Goal: Task Accomplishment & Management: Manage account settings

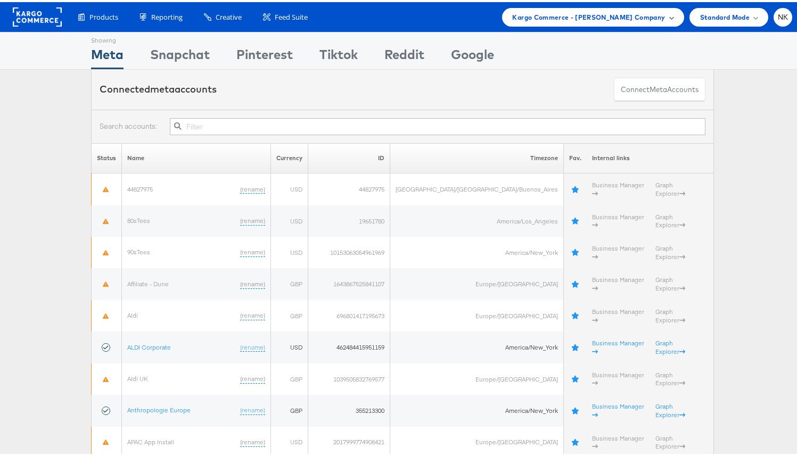
click at [562, 18] on span "Kargo Commerce - Craig Wilmott Company" at bounding box center [589, 15] width 153 height 11
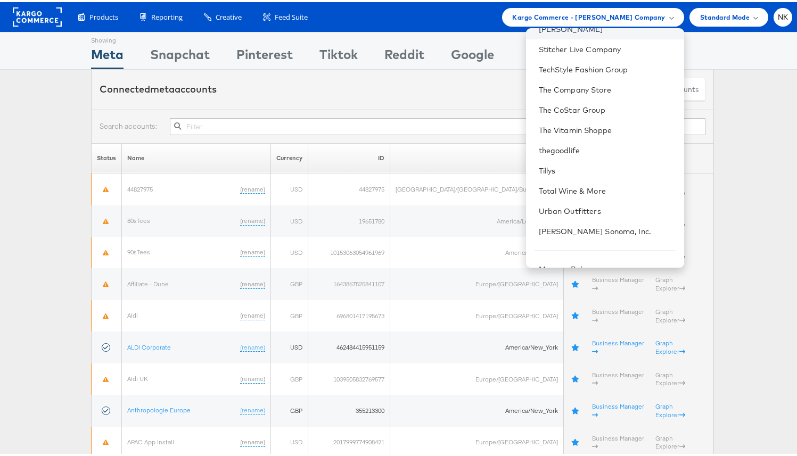
scroll to position [1060, 0]
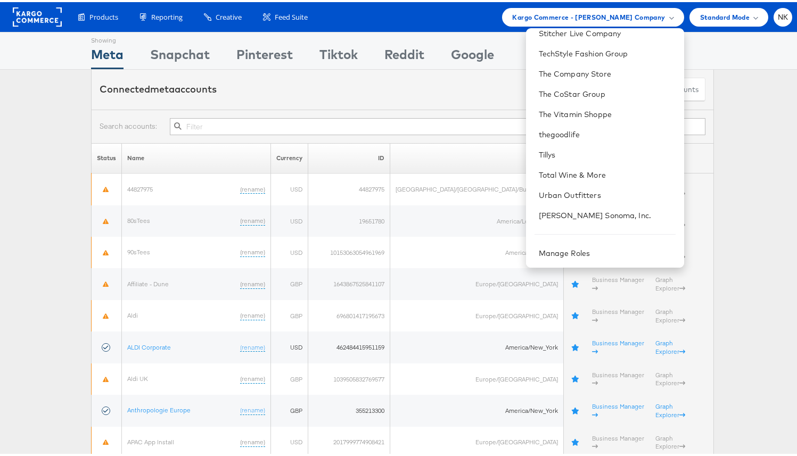
click at [347, 100] on div "Connected meta accounts Connect meta Accounts" at bounding box center [402, 88] width 623 height 40
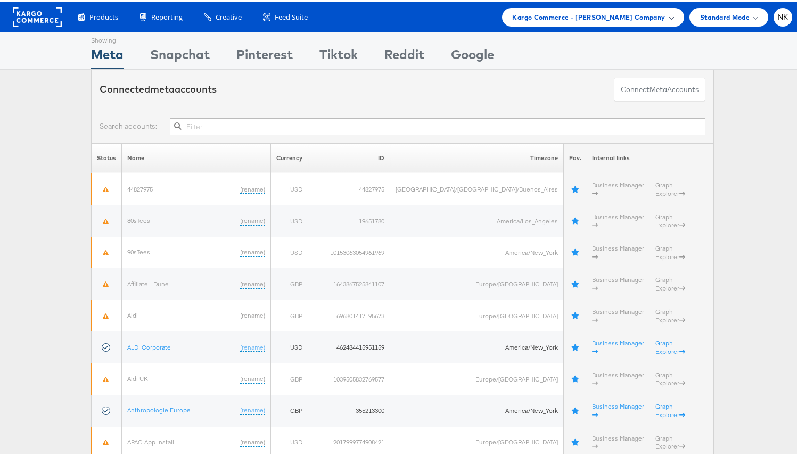
click at [563, 19] on span "Kargo Commerce - Craig Wilmott Company" at bounding box center [589, 15] width 153 height 11
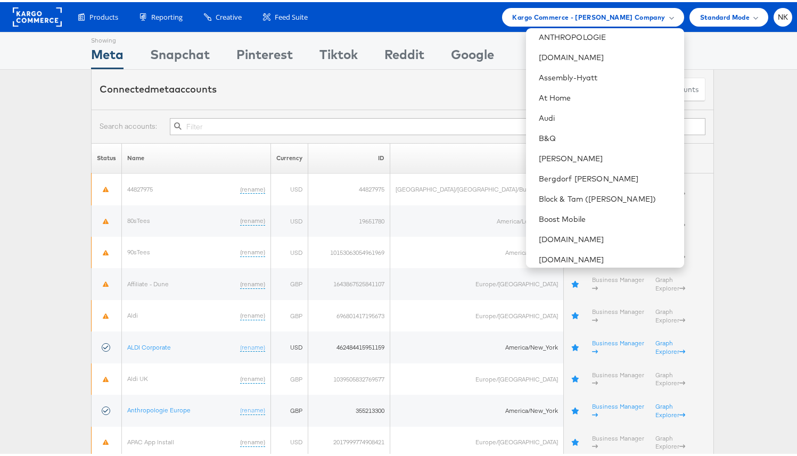
scroll to position [112, 0]
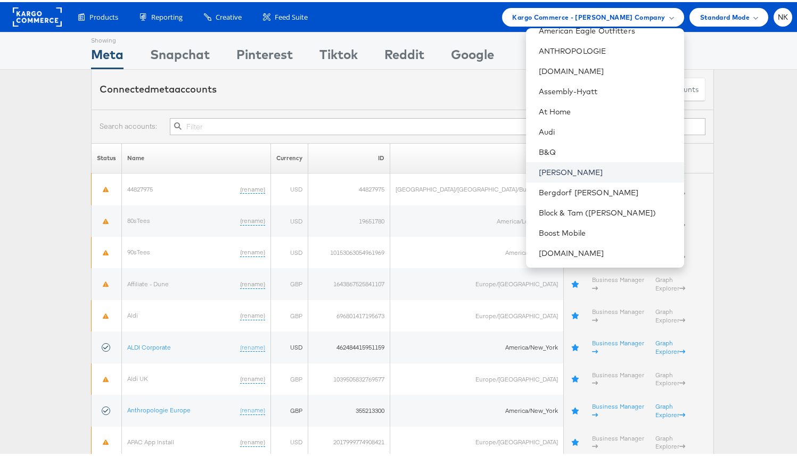
click at [580, 168] on link "[PERSON_NAME]" at bounding box center [607, 170] width 137 height 11
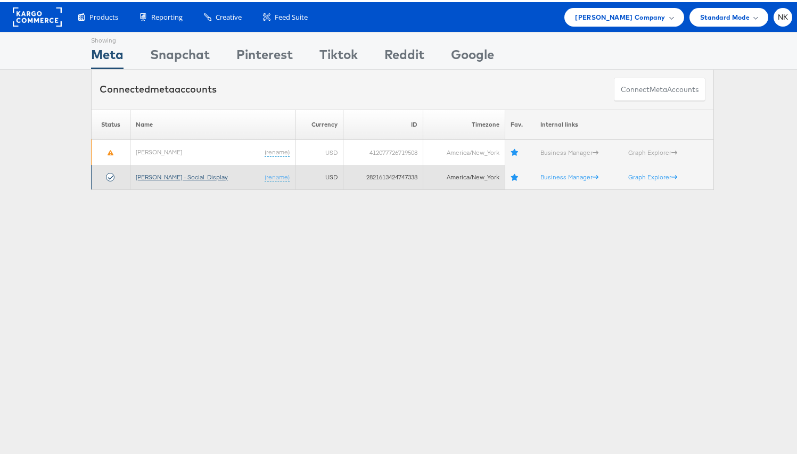
click at [163, 177] on link "Belk - Social_Display" at bounding box center [182, 175] width 92 height 8
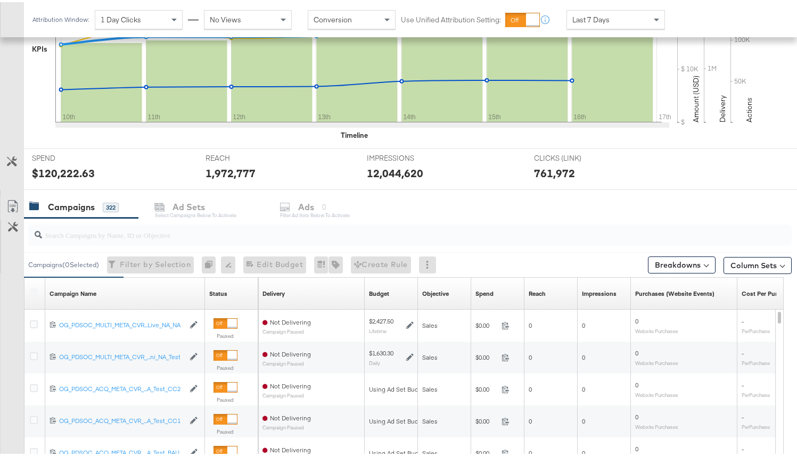
scroll to position [322, 0]
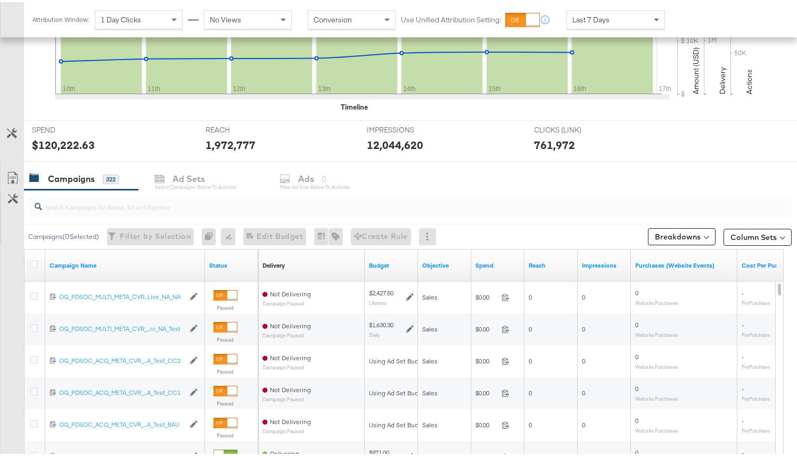
click at [82, 210] on input "search" at bounding box center [383, 200] width 682 height 21
paste input "120231995660190171"
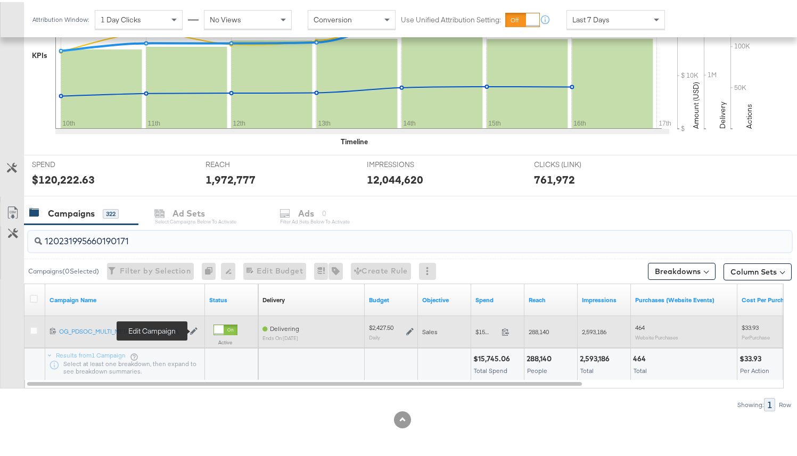
type input "120231995660190171"
click at [190, 329] on icon at bounding box center [193, 328] width 7 height 7
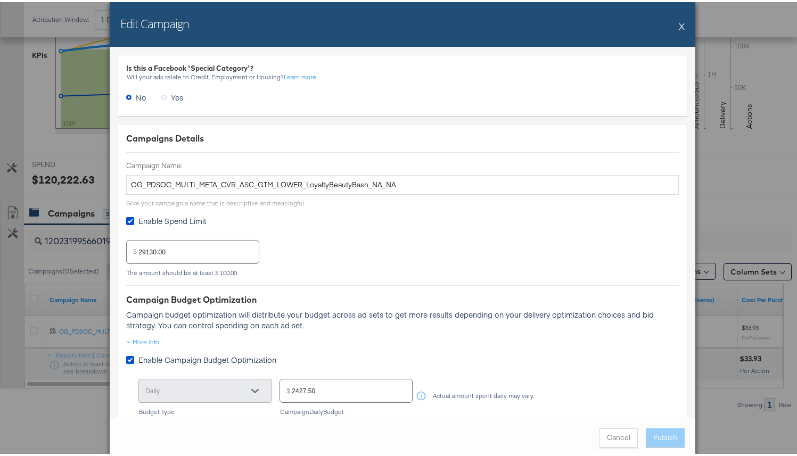
click at [679, 23] on button "X" at bounding box center [682, 23] width 6 height 21
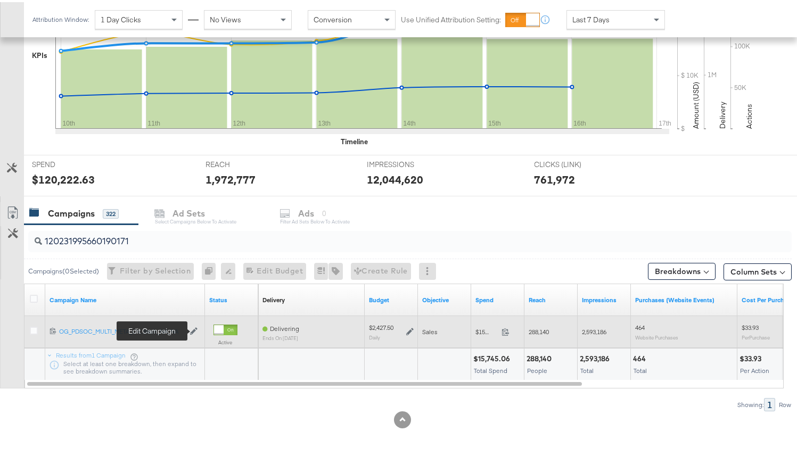
click at [193, 332] on icon at bounding box center [193, 328] width 7 height 7
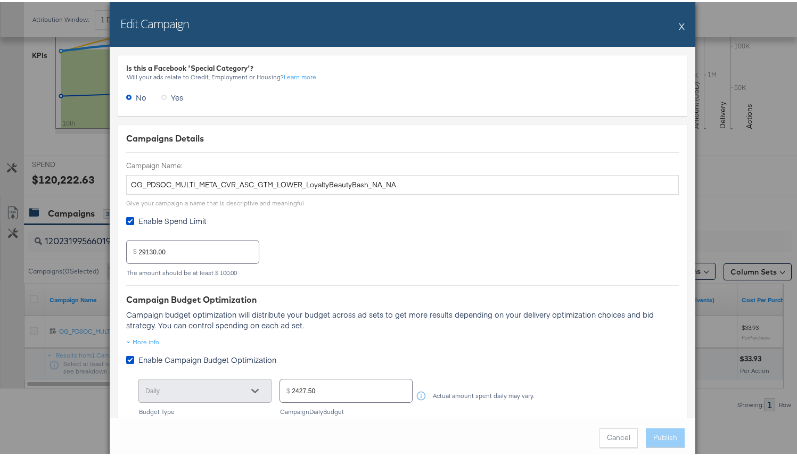
click at [679, 26] on button "X" at bounding box center [682, 23] width 6 height 21
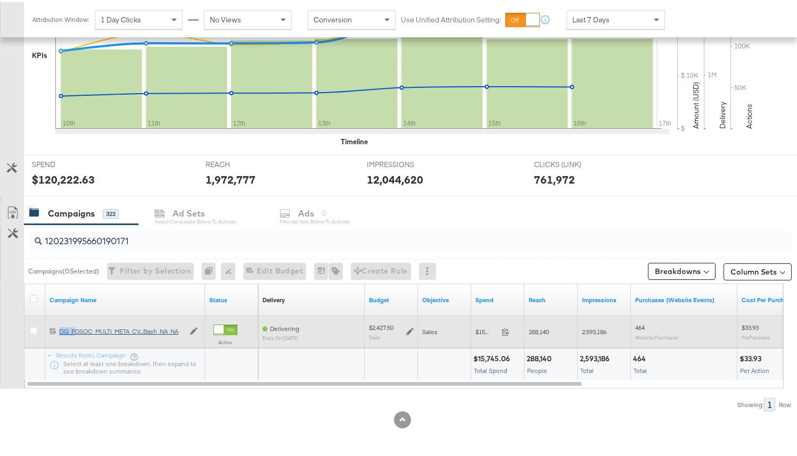
drag, startPoint x: 73, startPoint y: 325, endPoint x: 76, endPoint y: 330, distance: 5.7
click at [74, 328] on div "120231995660190171 OG_PDSOC_MULTI_META_CVR_ASC_GTM_LOWER_LoyaltyBeautyBash_NA_N…" at bounding box center [125, 330] width 160 height 18
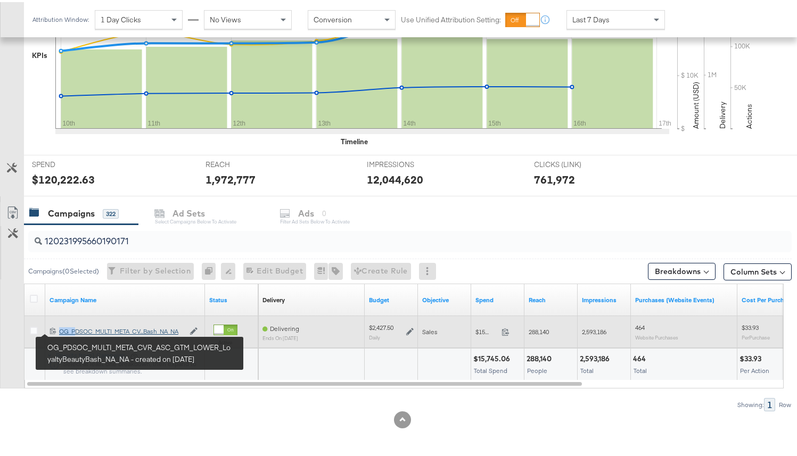
click at [76, 330] on div "OG_PDSOC_MULTI_META_CVR_ASC_GTM_LOWER_LoyaltyBeautyBash_NA_NA OG_PDSOC_MULTI_ME…" at bounding box center [121, 329] width 125 height 9
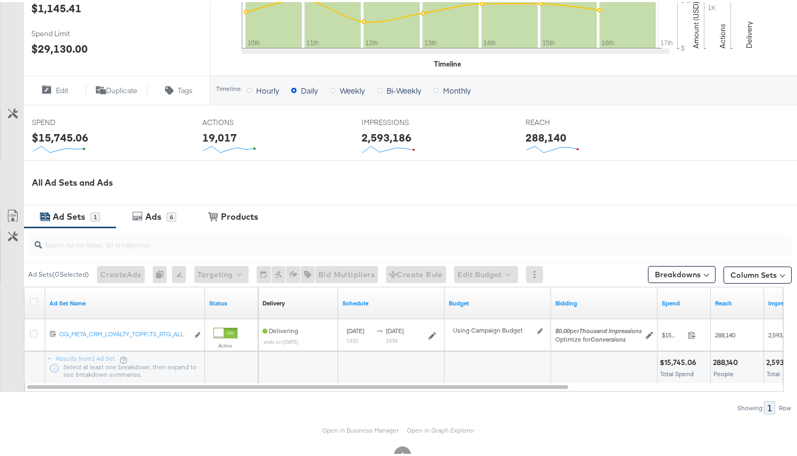
scroll to position [358, 0]
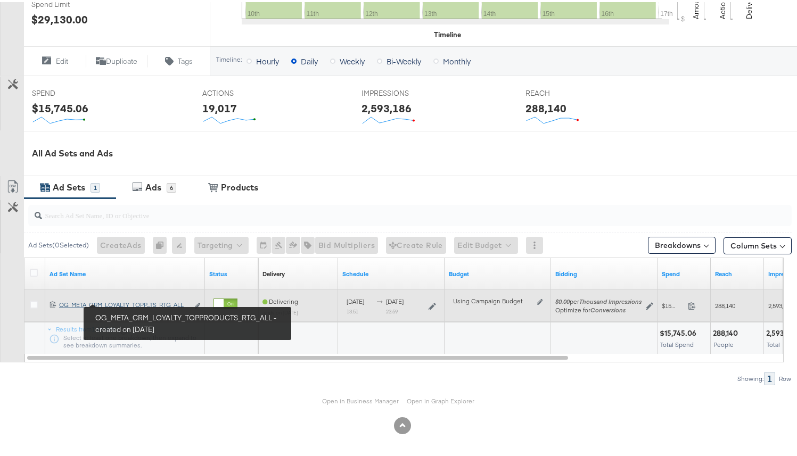
click at [114, 304] on div "OG_META_CRM_LOYALTY_TOPPRODUCTS_RTG_ALL OG_META_CRM_LOYALTY_TOPP...TS_RTG_ALL" at bounding box center [123, 303] width 129 height 9
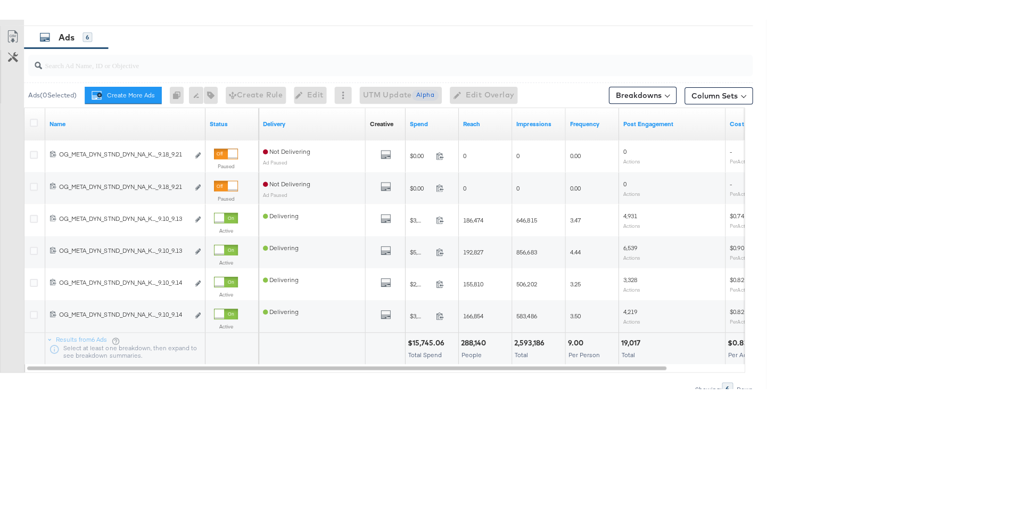
scroll to position [469, 0]
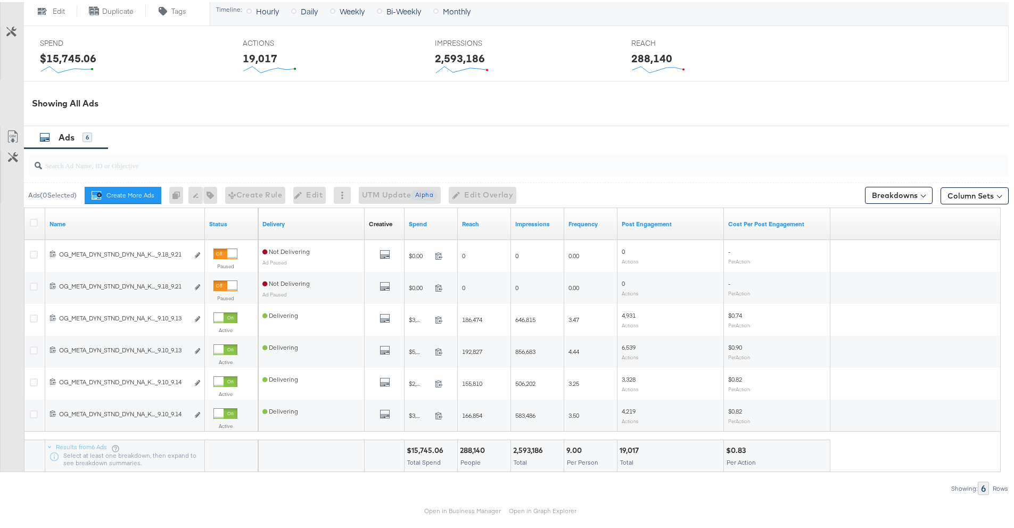
click at [123, 169] on input "search" at bounding box center [480, 159] width 877 height 21
paste input "Gabrielle Hoffman • 14 minutes ago Monday I QA’d my Belk ads and all the overla…"
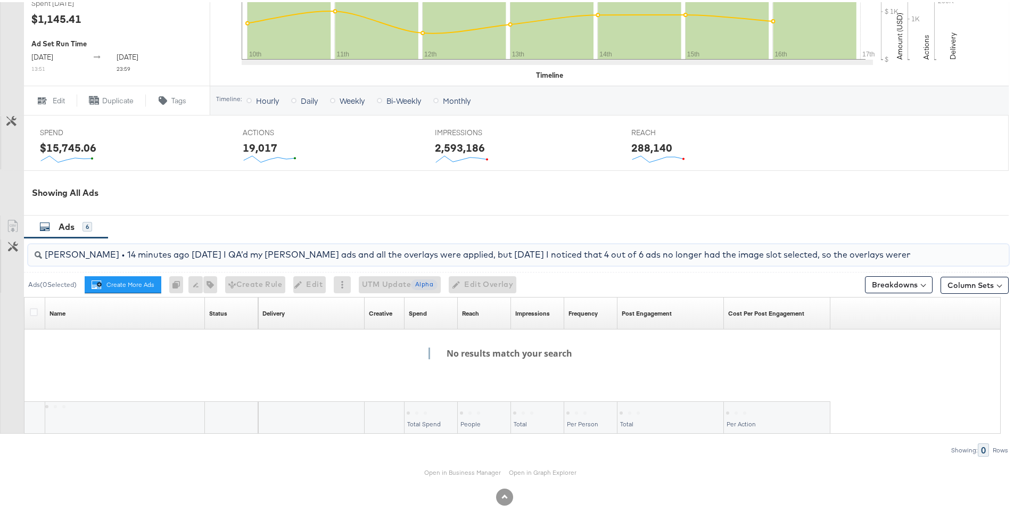
scroll to position [0, 1375]
click at [479, 263] on div "Gabrielle Hoffman • 14 minutes ago Monday I QA’d my Belk ads and all the overla…" at bounding box center [518, 252] width 981 height 21
click at [479, 260] on div "Gabrielle Hoffman • 14 minutes ago Monday I QA’d my Belk ads and all the overla…" at bounding box center [518, 252] width 981 height 21
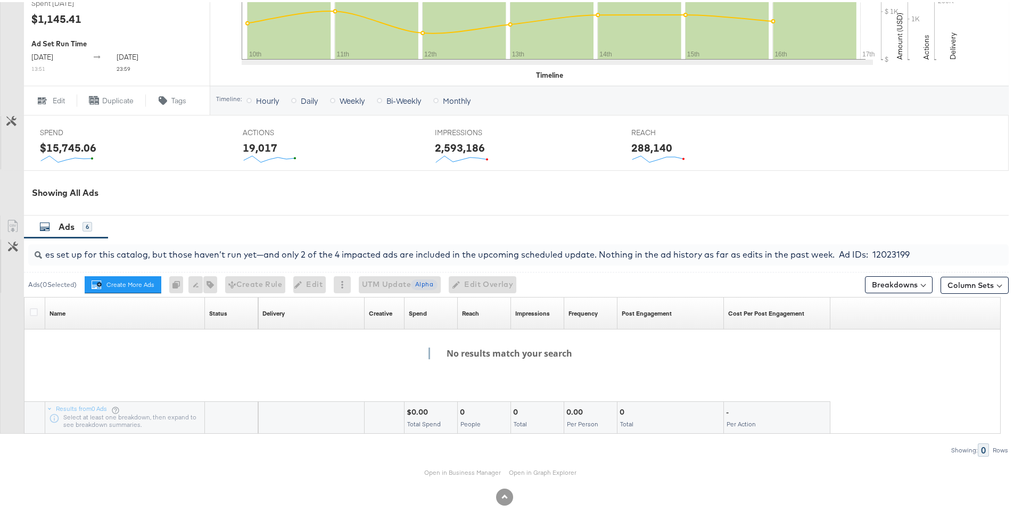
scroll to position [0, 1375]
click at [479, 260] on div "Gabrielle Hoffman • 14 minutes ago Monday I QA’d my Belk ads and all the overla…" at bounding box center [518, 252] width 981 height 21
click at [432, 252] on input "Gabrielle Hoffman • 14 minutes ago Monday I QA’d my Belk ads and all the overla…" at bounding box center [480, 248] width 877 height 21
click at [432, 251] on input "Gabrielle Hoffman • 14 minutes ago Monday I QA’d my Belk ads and all the overla…" at bounding box center [480, 248] width 877 height 21
click at [431, 251] on input "Gabrielle Hoffman • 14 minutes ago Monday I QA’d my Belk ads and all the overla…" at bounding box center [480, 248] width 877 height 21
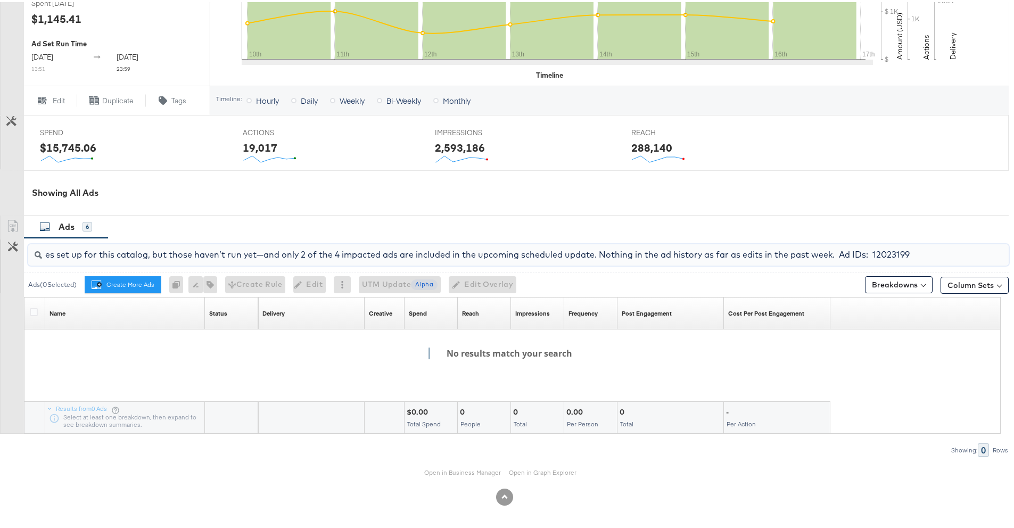
click at [430, 251] on input "Gabrielle Hoffman • 14 minutes ago Monday I QA’d my Belk ads and all the overla…" at bounding box center [480, 248] width 877 height 21
drag, startPoint x: 69, startPoint y: 261, endPoint x: 848, endPoint y: 306, distance: 780.4
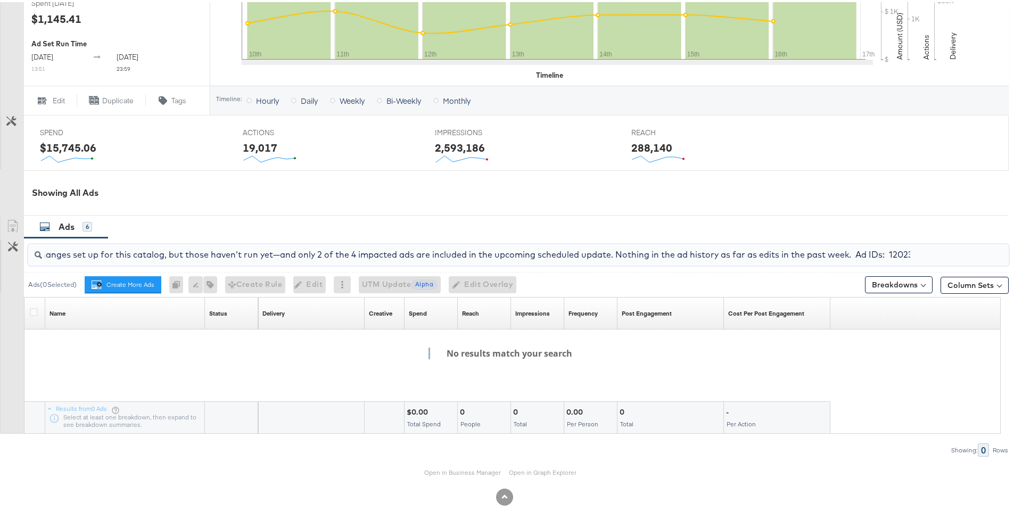
click at [805, 306] on div "Gabrielle Hoffman • 14 minutes ago Monday I QA’d my Belk ads and all the overla…" at bounding box center [504, 345] width 1009 height 219
type input "Gabrielle Hoffman • 14 minutes ago Monday I QA’d my Belk ads and all the overla…"
drag, startPoint x: 873, startPoint y: 245, endPoint x: -345, endPoint y: 149, distance: 1222.3
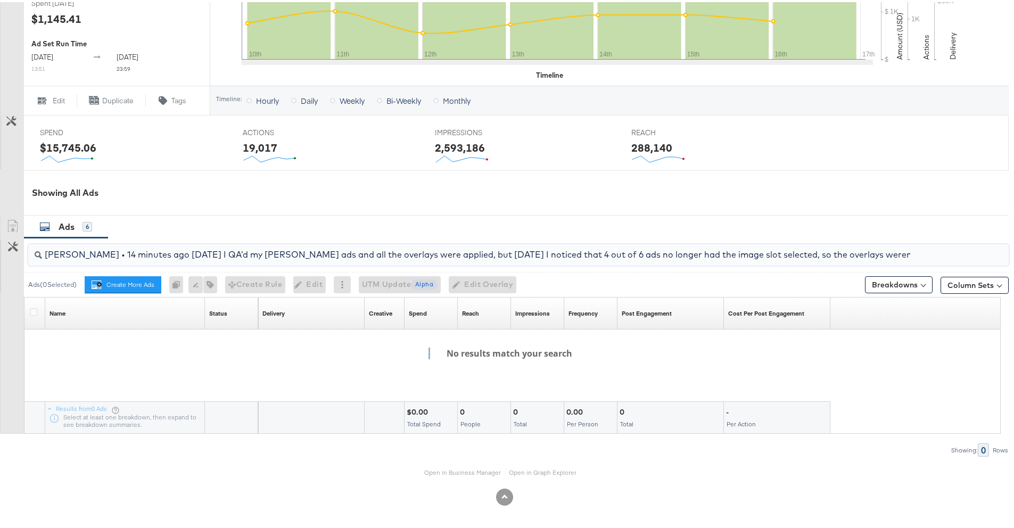
drag, startPoint x: 43, startPoint y: 250, endPoint x: -231, endPoint y: 184, distance: 281.4
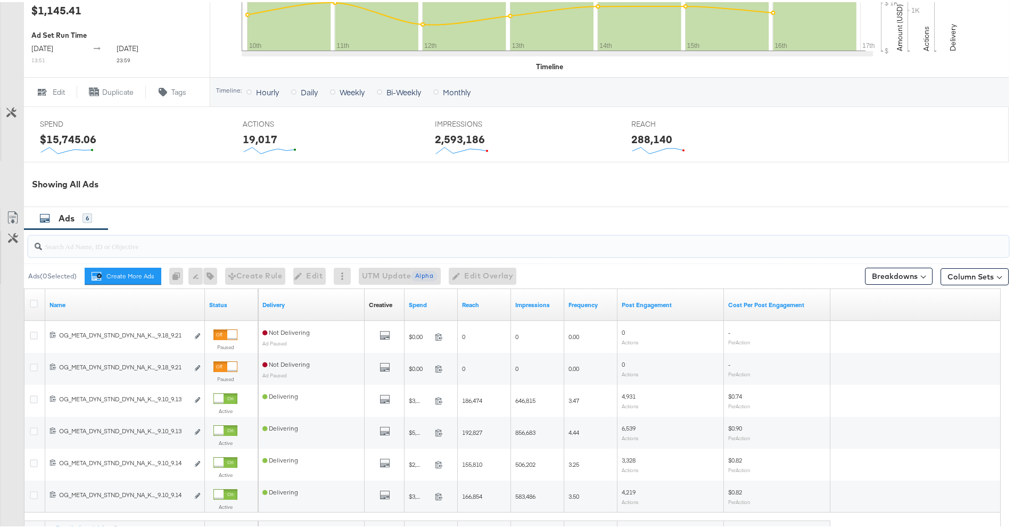
paste input "120231995660270171"
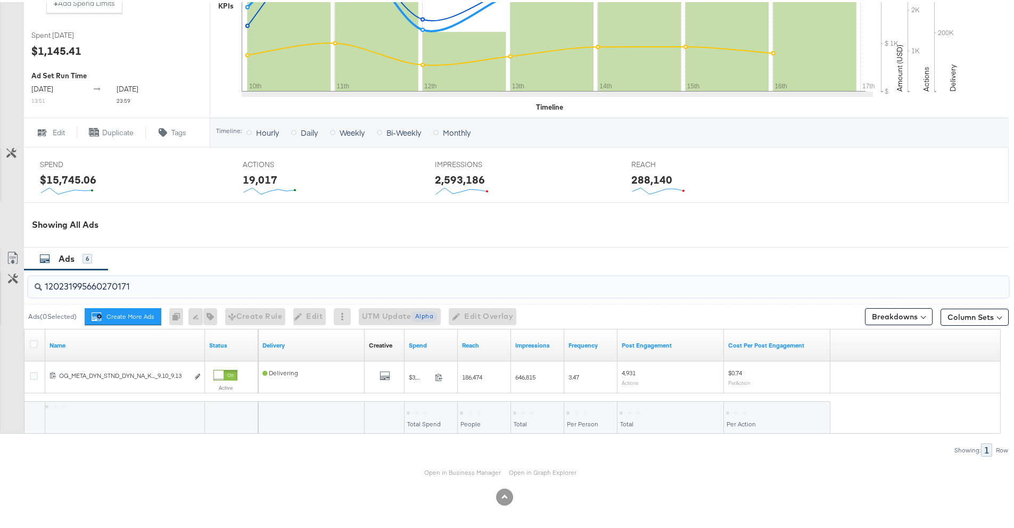
scroll to position [356, 0]
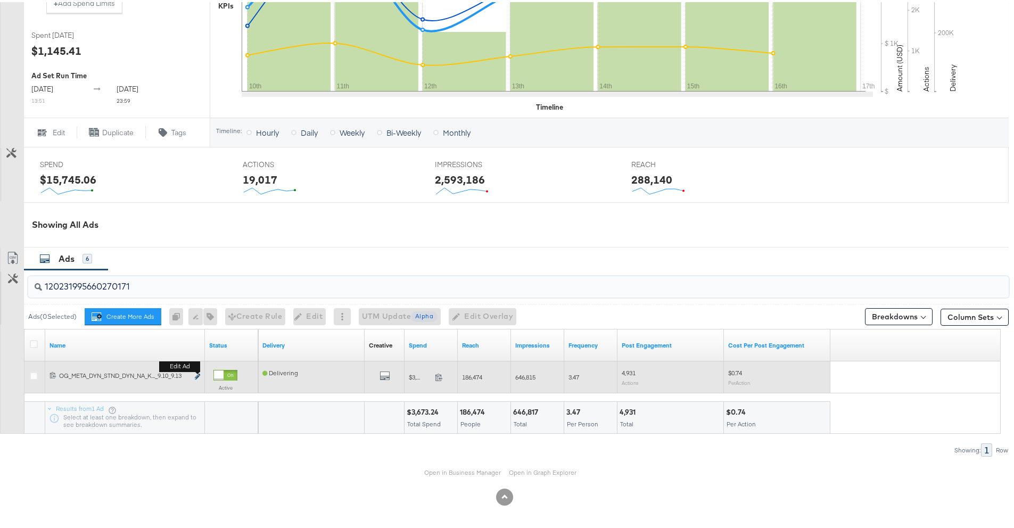
type input "120231995660270171"
click at [197, 374] on icon "link" at bounding box center [197, 375] width 5 height 6
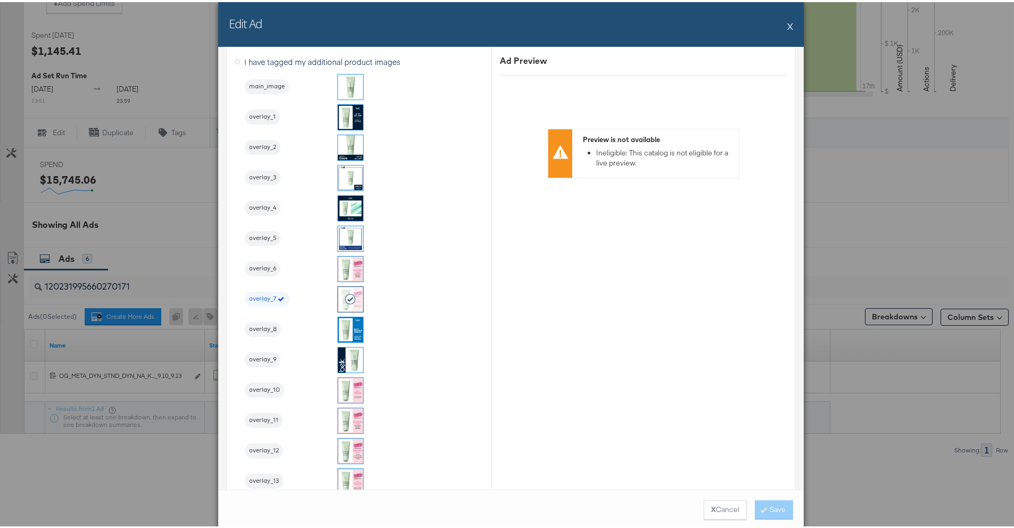
scroll to position [1167, 0]
click at [788, 27] on button "X" at bounding box center [791, 23] width 6 height 21
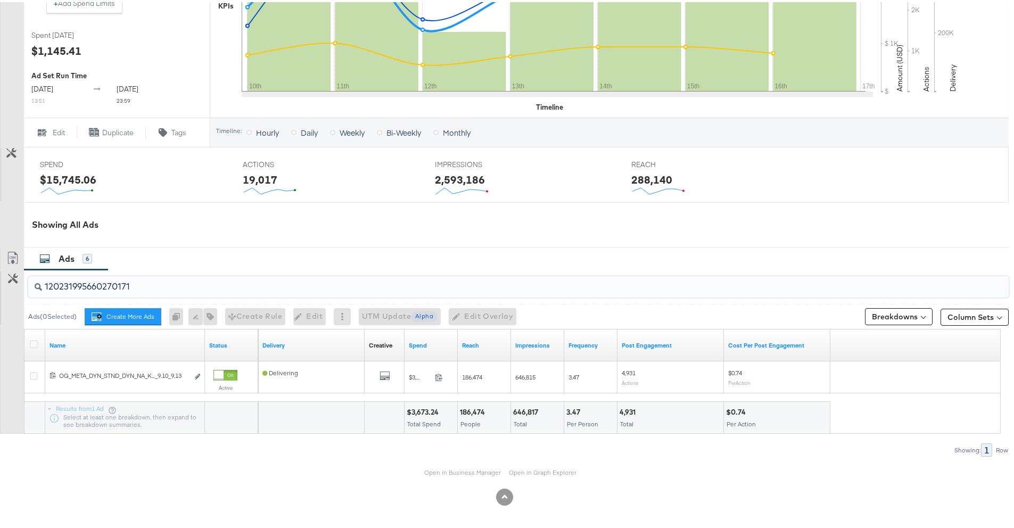
drag, startPoint x: 161, startPoint y: 291, endPoint x: -2, endPoint y: 289, distance: 163.0
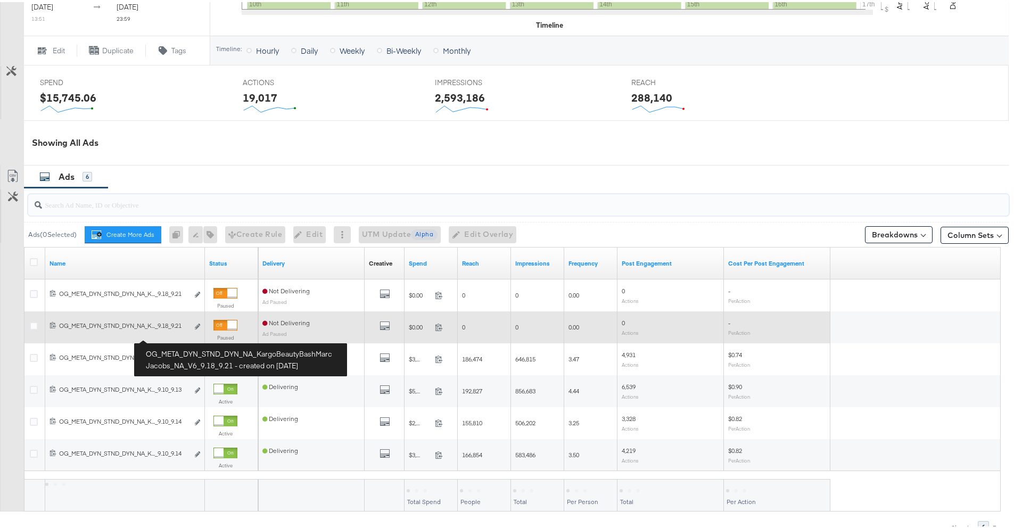
scroll to position [480, 0]
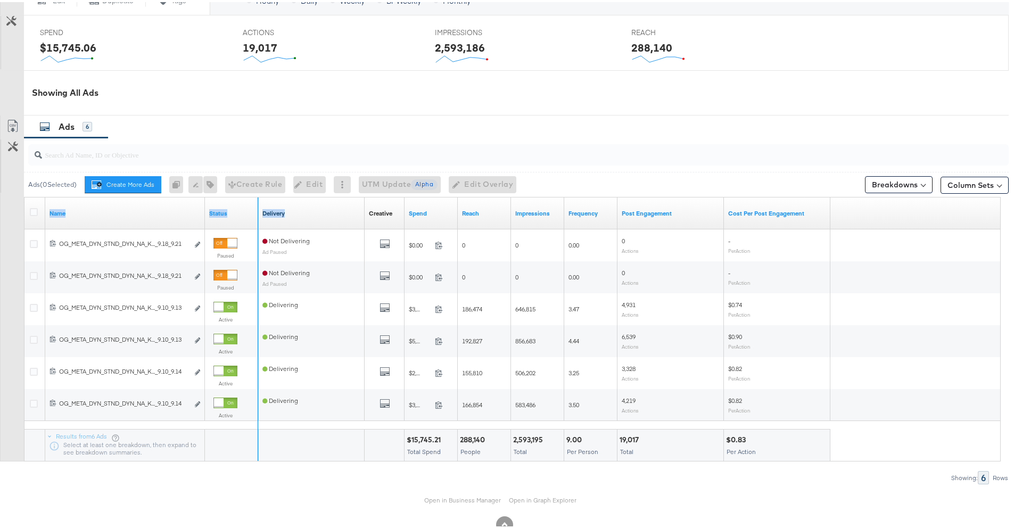
drag, startPoint x: 204, startPoint y: 219, endPoint x: 286, endPoint y: 218, distance: 82.0
click at [24, 195] on div "Name Status Delivery Creative Sorting Unavailable Spend Reach Impressions Frequ…" at bounding box center [24, 195] width 0 height 0
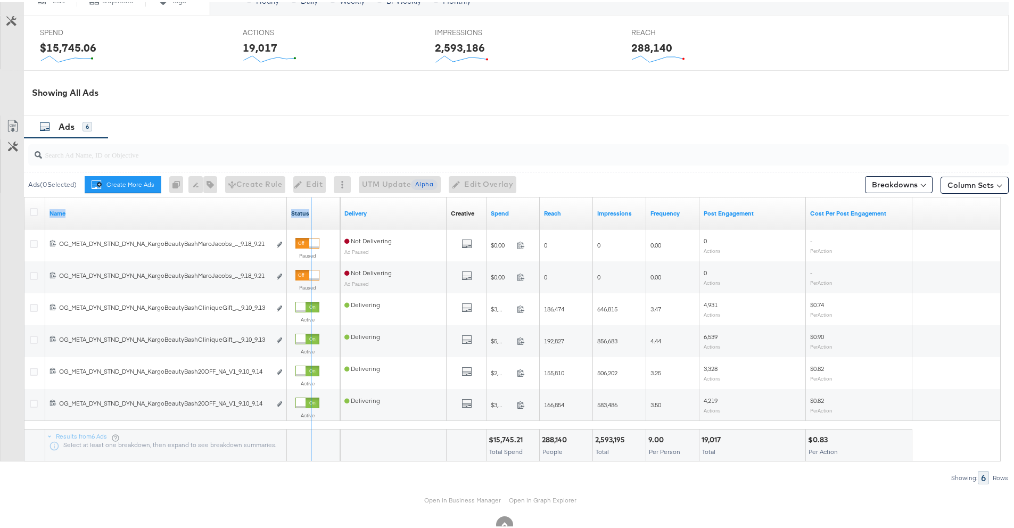
drag, startPoint x: 284, startPoint y: 222, endPoint x: 317, endPoint y: 219, distance: 33.1
click at [317, 219] on div "Name Status" at bounding box center [182, 211] width 316 height 32
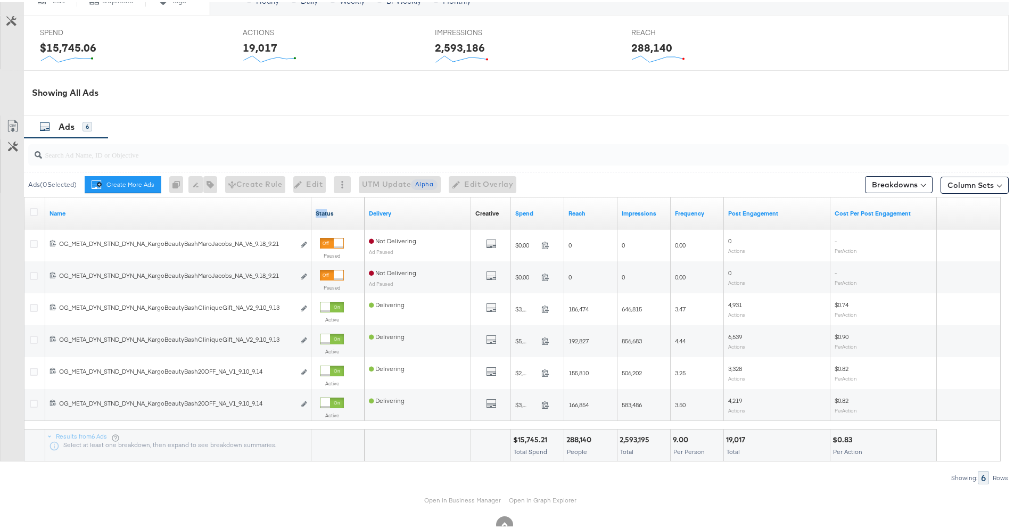
drag, startPoint x: 317, startPoint y: 219, endPoint x: 326, endPoint y: 219, distance: 9.1
click at [326, 216] on link "Status" at bounding box center [338, 211] width 45 height 9
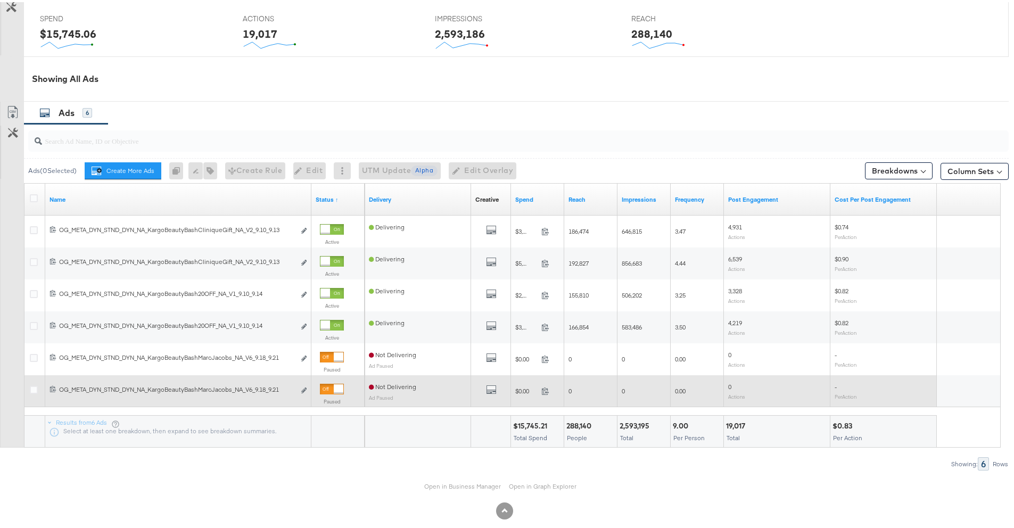
scroll to position [501, 0]
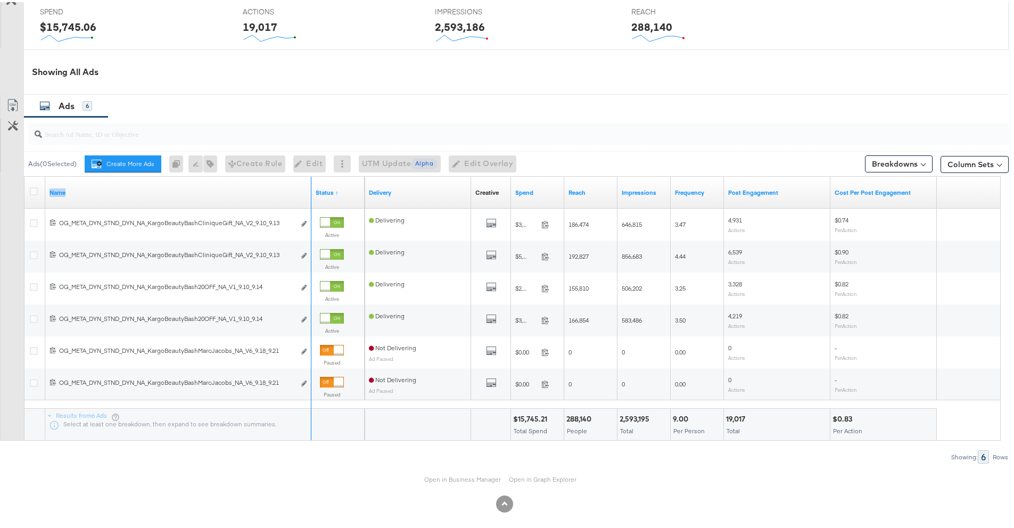
drag, startPoint x: 309, startPoint y: 197, endPoint x: 341, endPoint y: 192, distance: 31.8
click at [341, 192] on div "Name Status ↑" at bounding box center [194, 191] width 340 height 32
click at [451, 456] on link "Open in Business Manager" at bounding box center [462, 477] width 77 height 9
click at [125, 138] on input "search" at bounding box center [480, 127] width 877 height 21
paste input "120231995660270171"
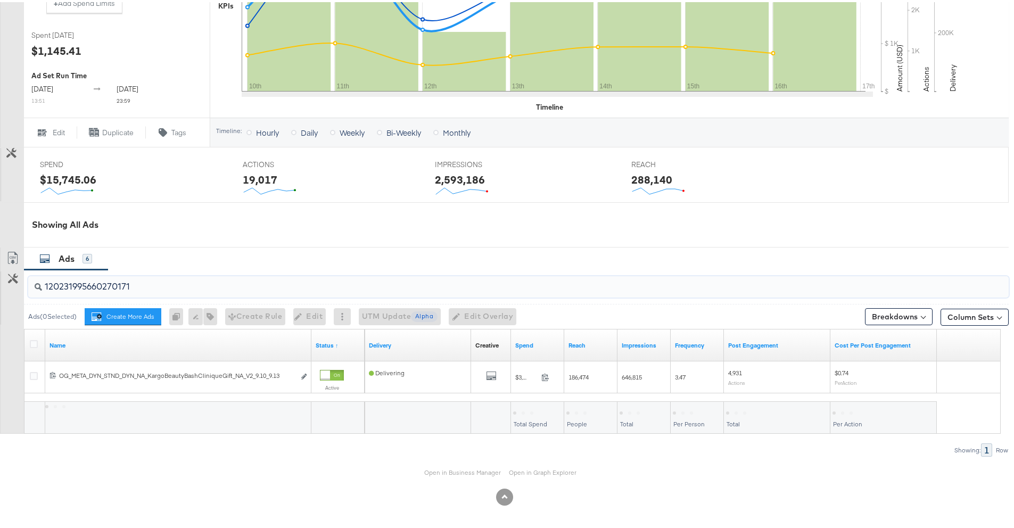
scroll to position [356, 0]
type input "120231995660270171"
drag, startPoint x: 310, startPoint y: 340, endPoint x: 326, endPoint y: 340, distance: 16.0
click at [326, 340] on div "Name Status ↑" at bounding box center [194, 344] width 340 height 32
drag, startPoint x: 308, startPoint y: 333, endPoint x: 317, endPoint y: 330, distance: 9.6
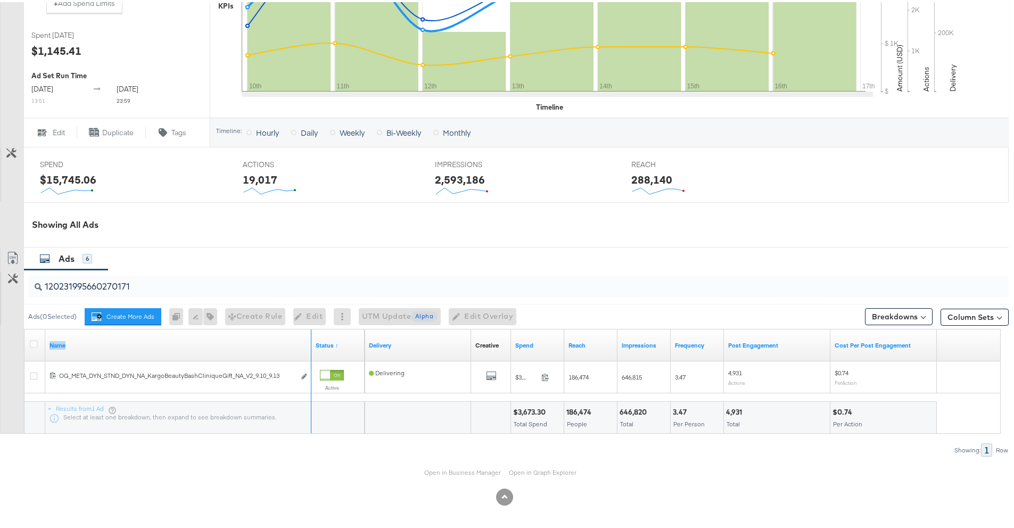
click at [317, 330] on div "Name Status ↑" at bounding box center [194, 344] width 340 height 32
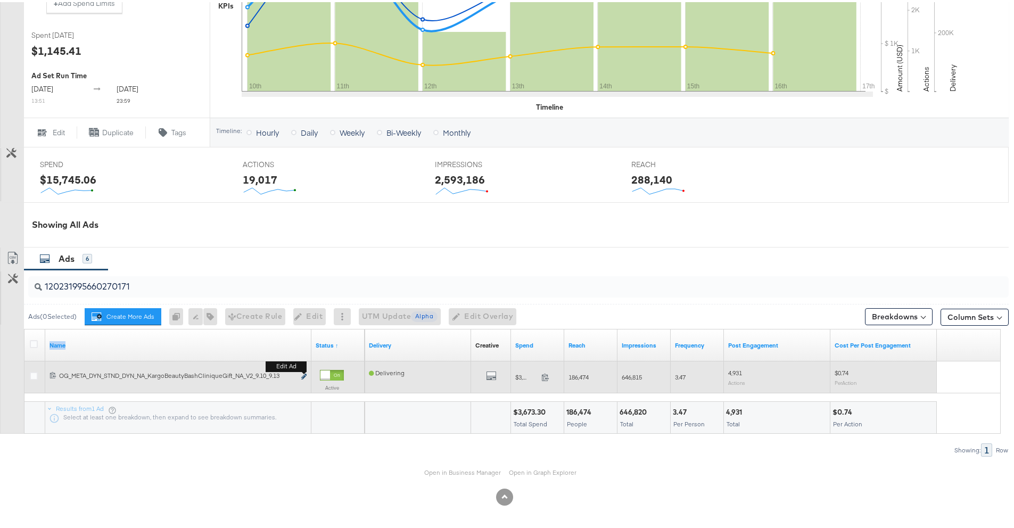
click at [305, 374] on icon "link" at bounding box center [303, 375] width 5 height 6
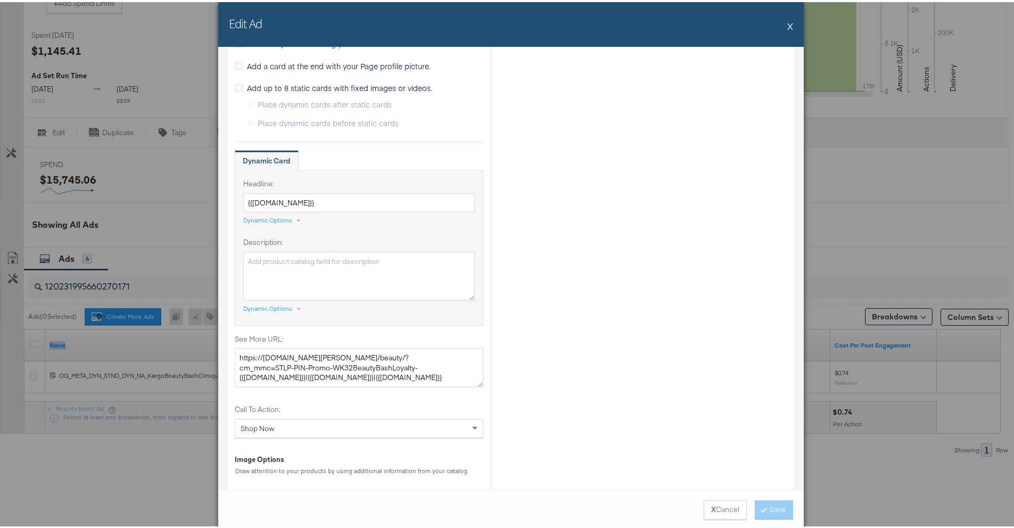
scroll to position [1085, 0]
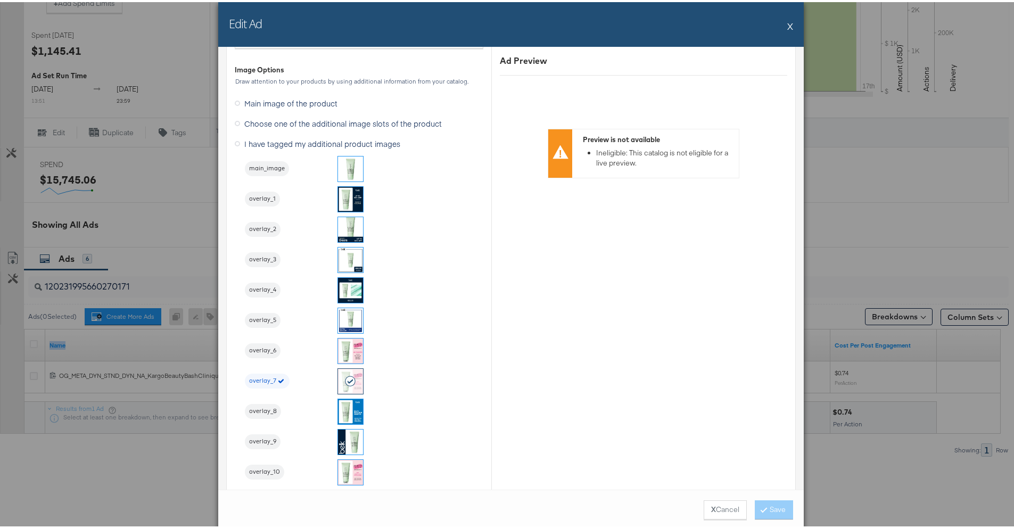
click at [788, 29] on button "X" at bounding box center [791, 23] width 6 height 21
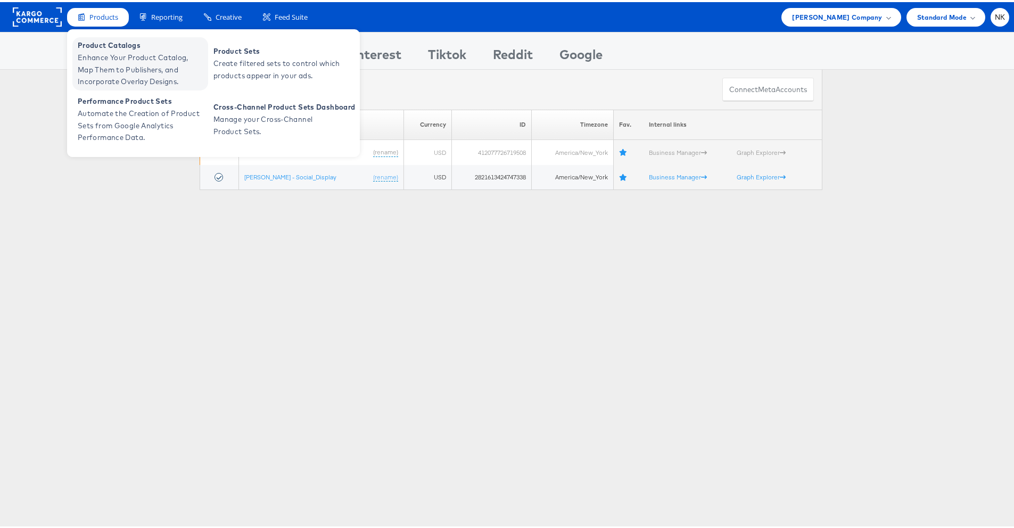
click at [103, 52] on span "Enhance Your Product Catalog, Map Them to Publishers, and Incorporate Overlay D…" at bounding box center [142, 68] width 128 height 36
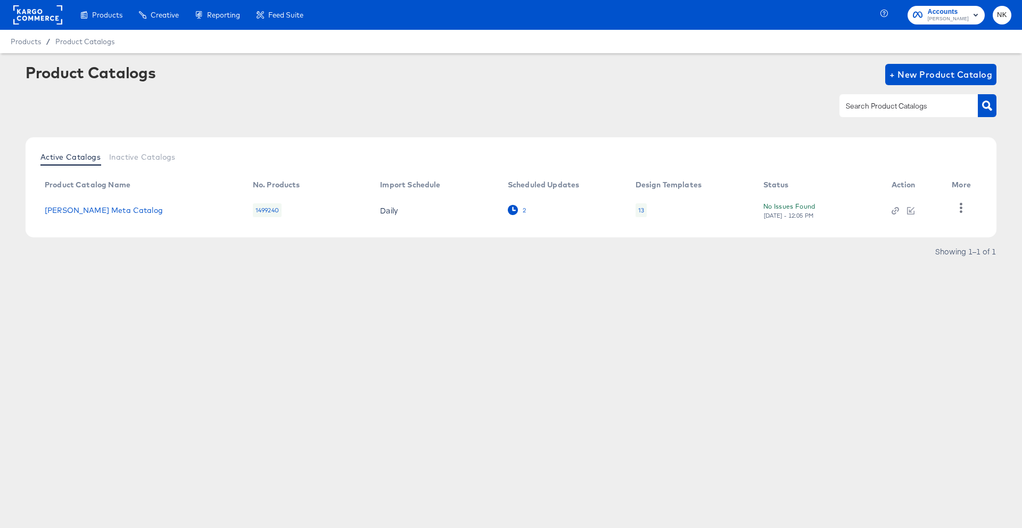
click at [523, 211] on div "2" at bounding box center [524, 210] width 4 height 7
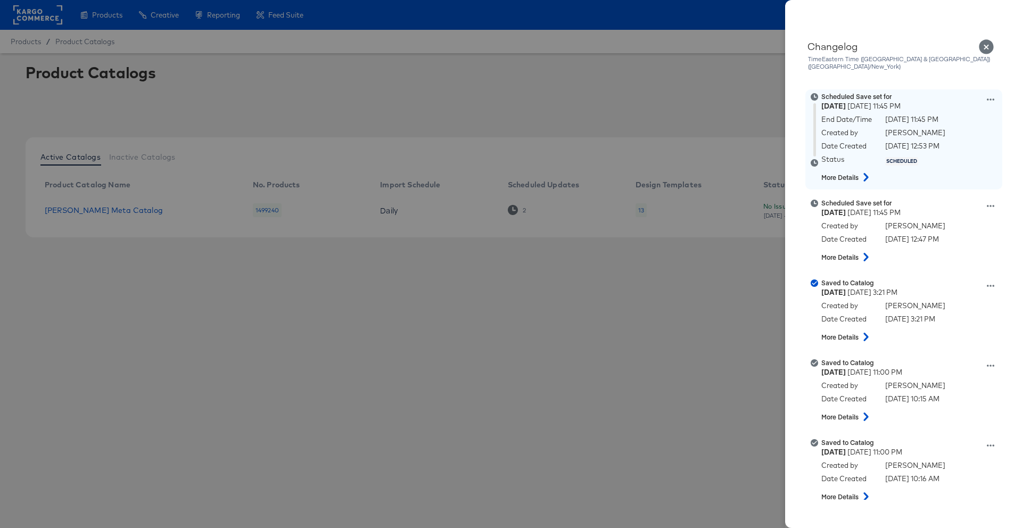
click at [987, 96] on icon at bounding box center [990, 99] width 7 height 7
click at [963, 105] on button "View scheduled version" at bounding box center [941, 110] width 107 height 15
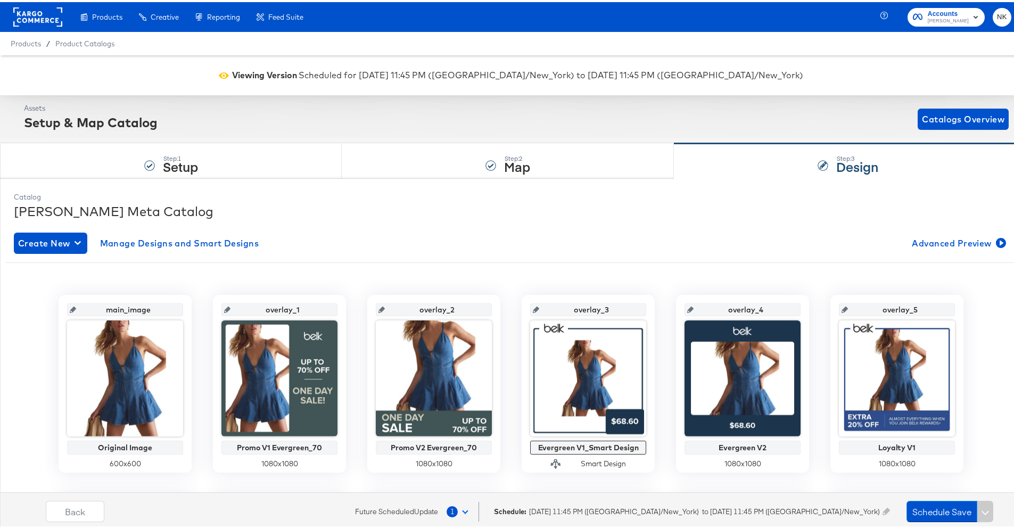
scroll to position [371, 0]
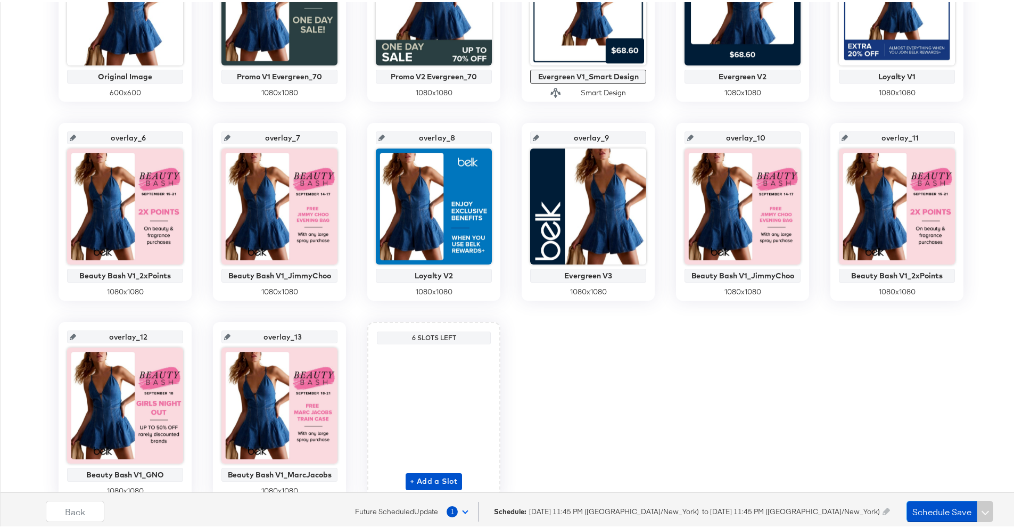
click at [462, 511] on span at bounding box center [465, 509] width 6 height 6
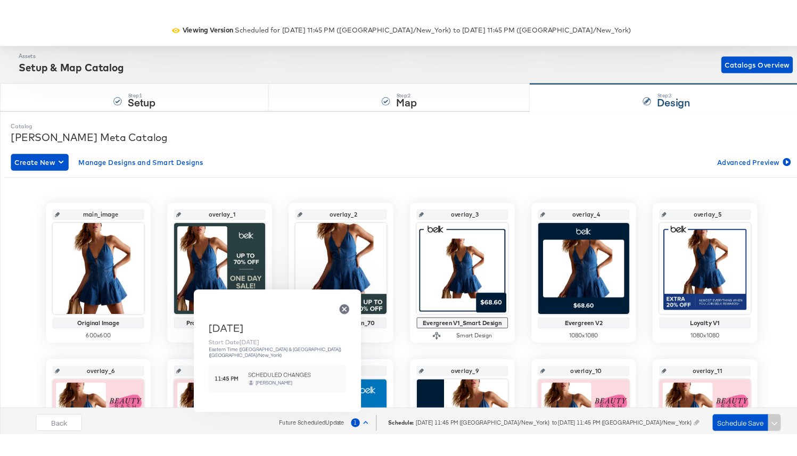
scroll to position [0, 0]
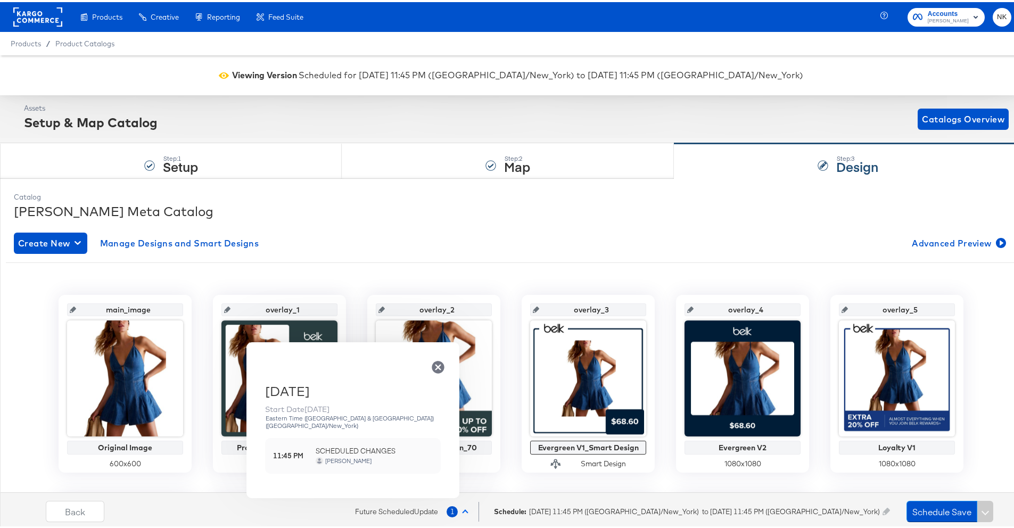
click at [392, 511] on span "Future Scheduled Update" at bounding box center [396, 510] width 83 height 10
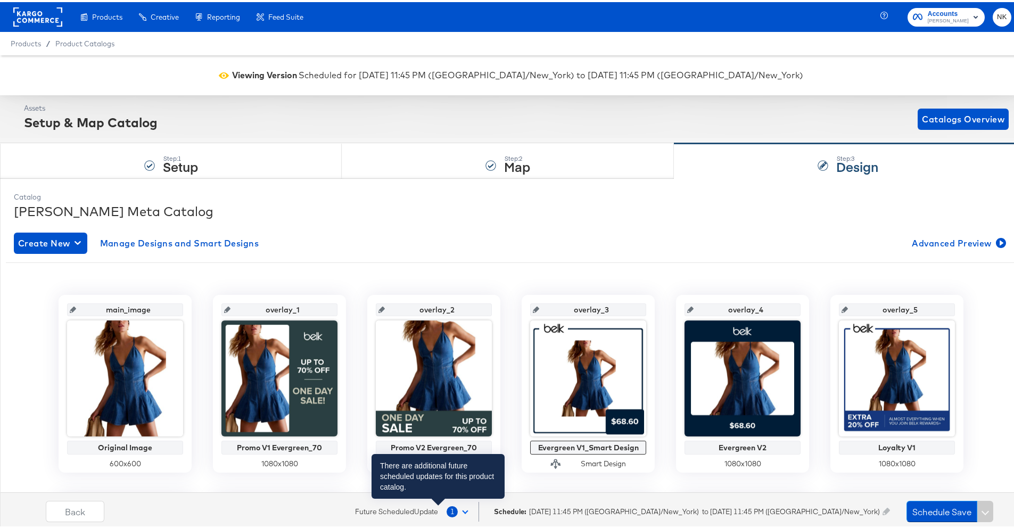
click at [447, 511] on span "1" at bounding box center [452, 509] width 11 height 11
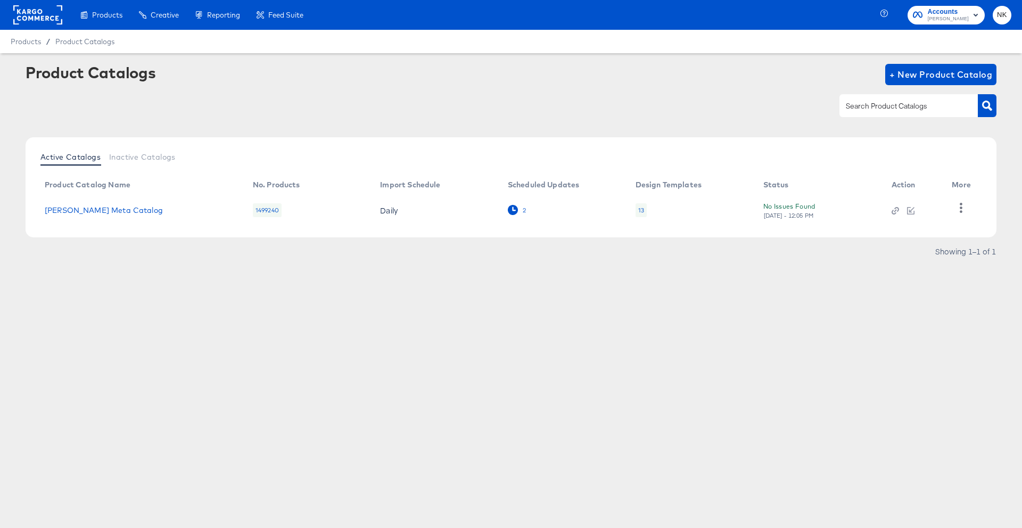
click at [520, 214] on div "2" at bounding box center [517, 210] width 19 height 10
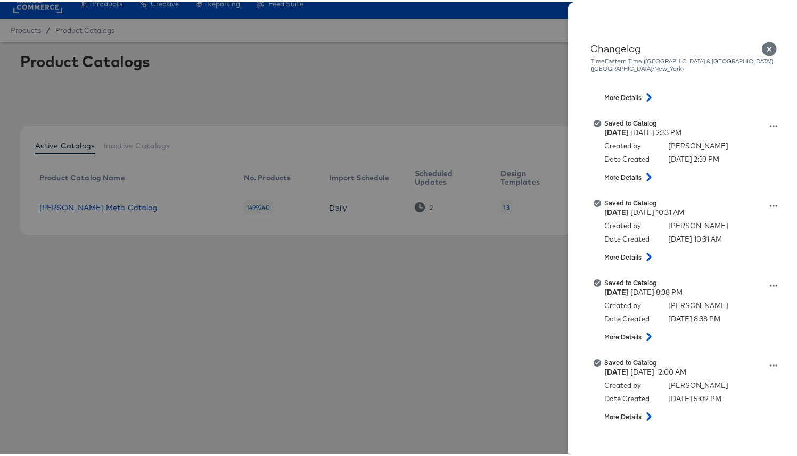
scroll to position [292, 0]
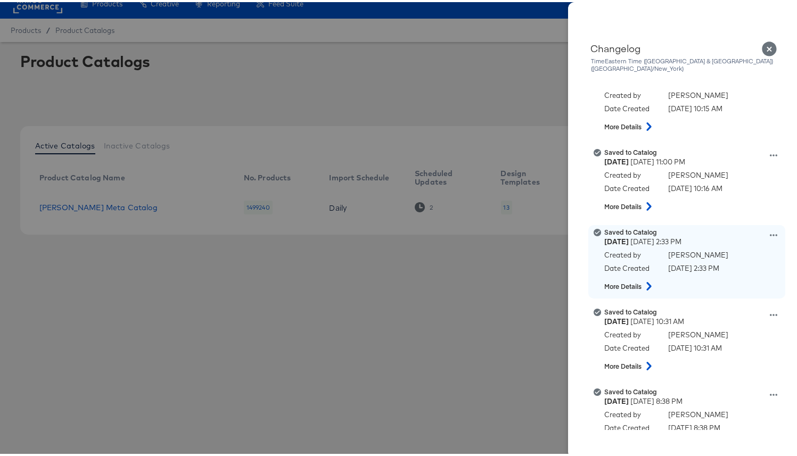
click at [643, 280] on icon at bounding box center [649, 284] width 13 height 9
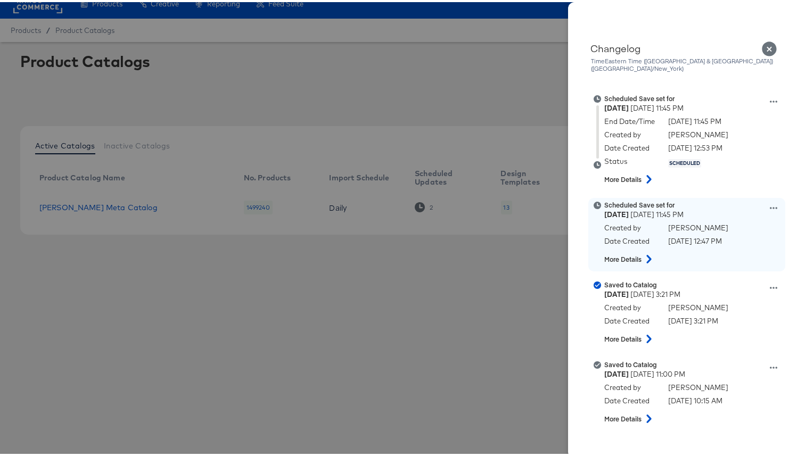
scroll to position [6, 0]
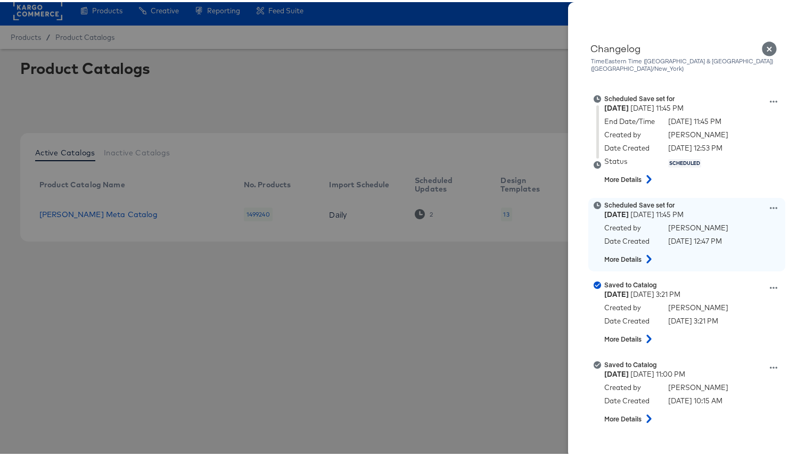
click at [643, 253] on icon at bounding box center [649, 257] width 13 height 9
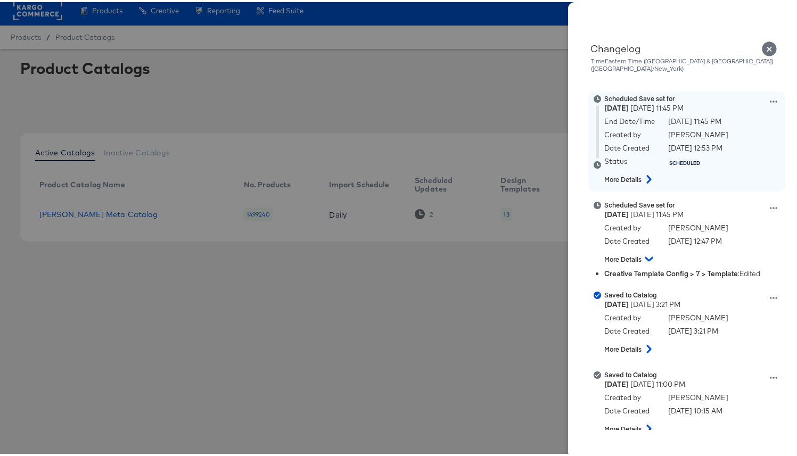
click at [643, 173] on icon at bounding box center [649, 177] width 13 height 9
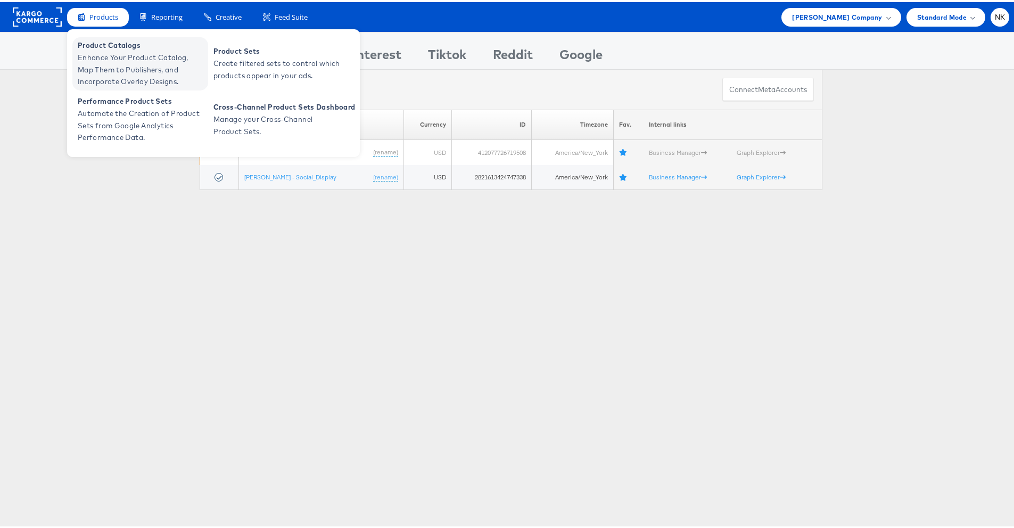
click at [107, 55] on span "Enhance Your Product Catalog, Map Them to Publishers, and Incorporate Overlay D…" at bounding box center [142, 68] width 128 height 36
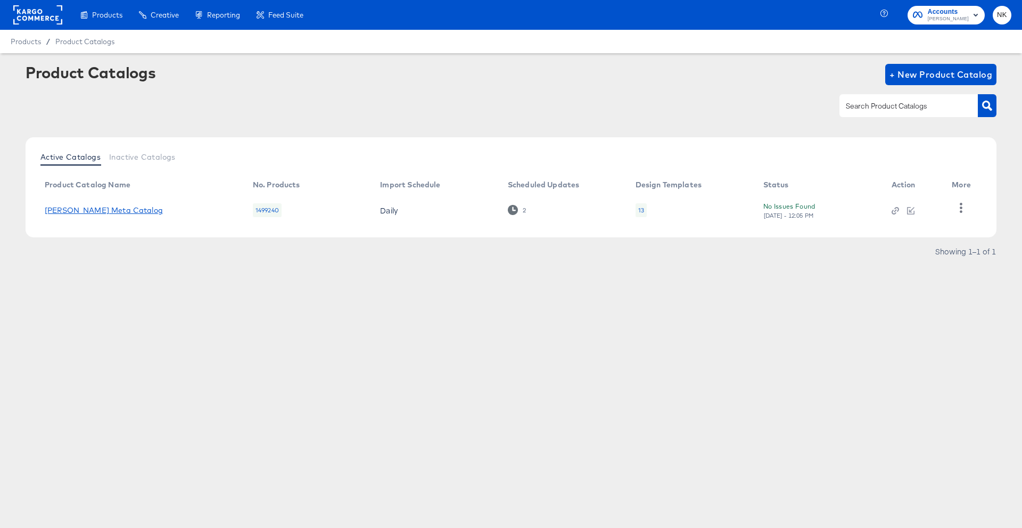
click at [110, 209] on link "[PERSON_NAME] Meta Catalog" at bounding box center [104, 210] width 118 height 9
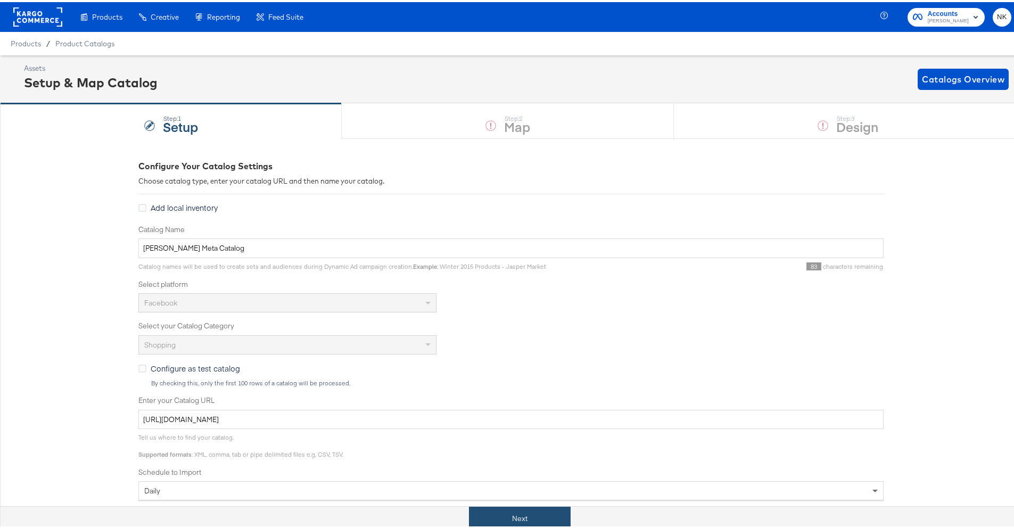
click at [497, 514] on button "Next" at bounding box center [520, 517] width 102 height 24
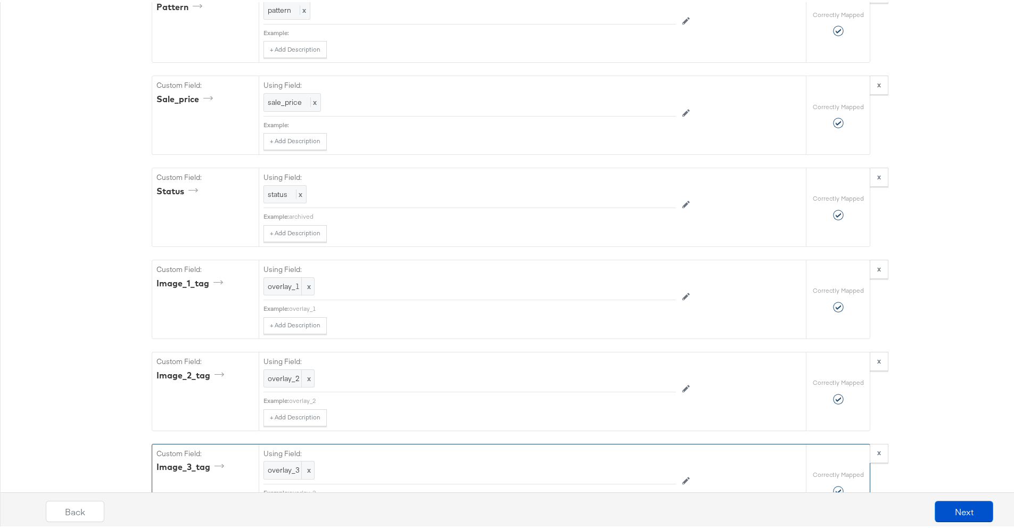
scroll to position [1425, 0]
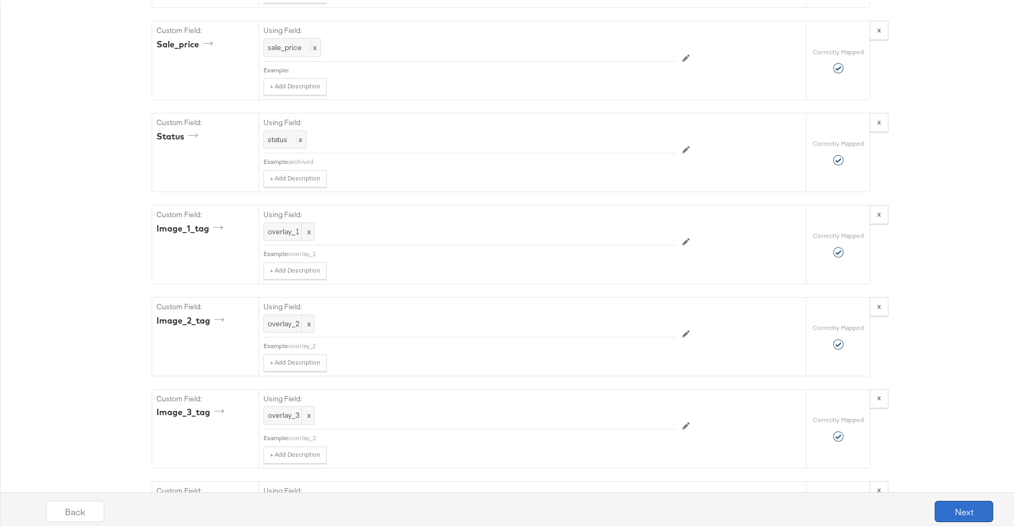
click at [935, 505] on button "Next" at bounding box center [964, 509] width 59 height 21
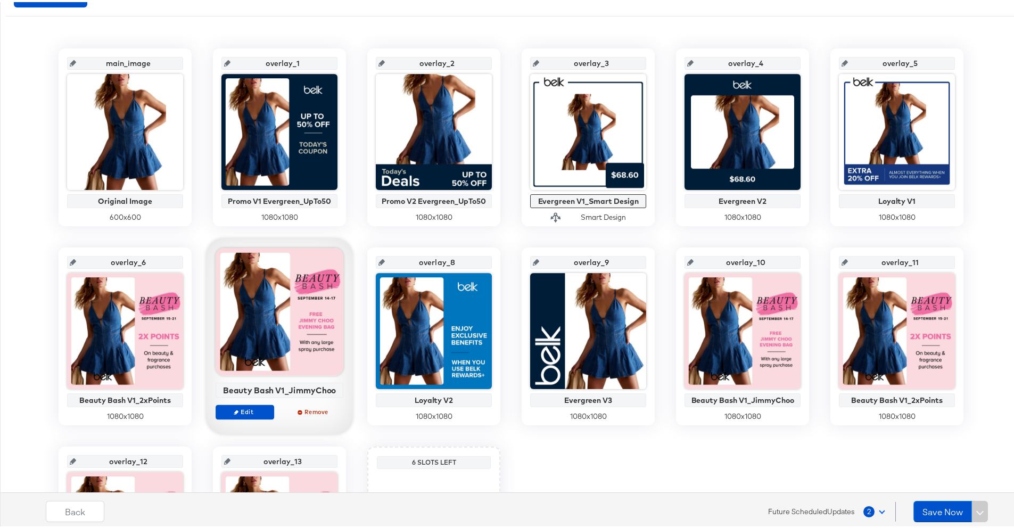
scroll to position [0, 0]
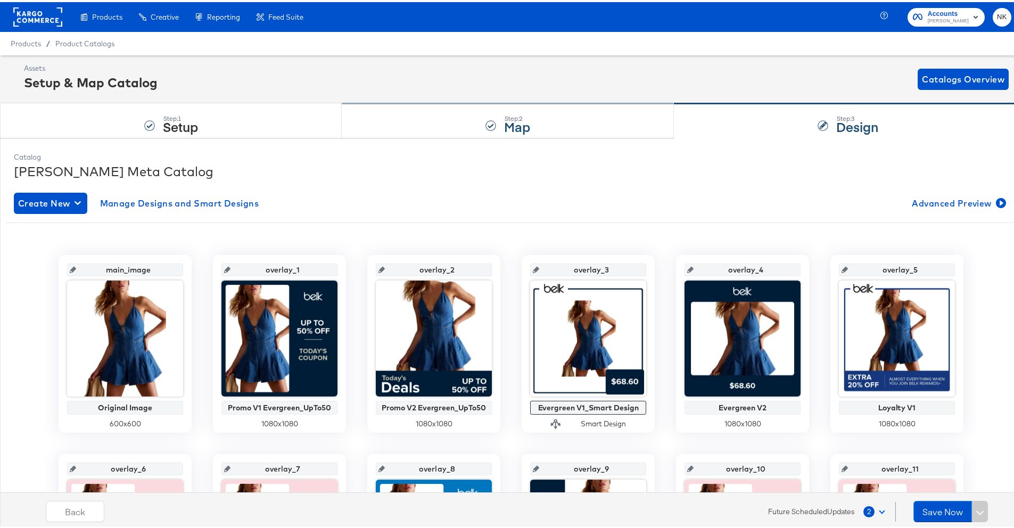
click at [438, 115] on div "Step: 2 Map" at bounding box center [508, 119] width 332 height 35
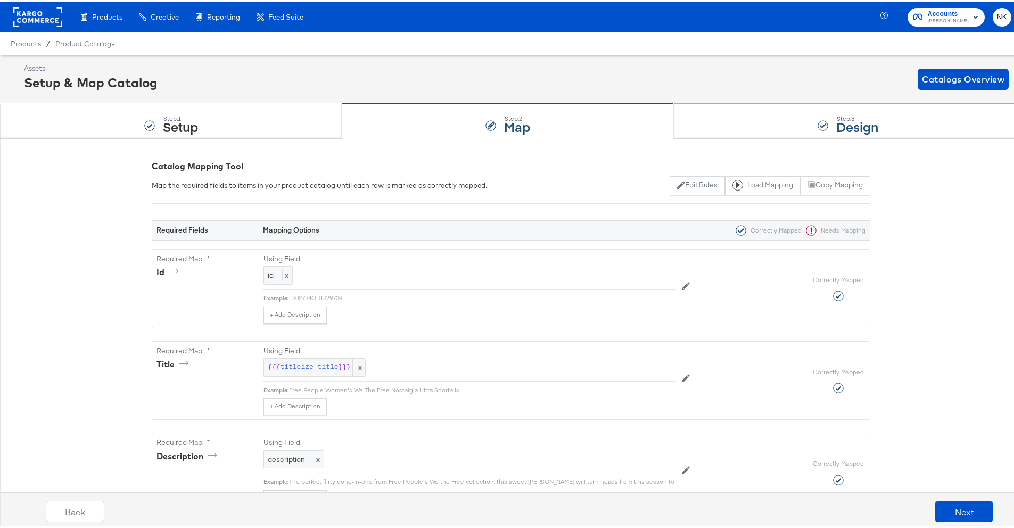
click at [727, 126] on div "Step: 3 Design" at bounding box center [848, 119] width 348 height 35
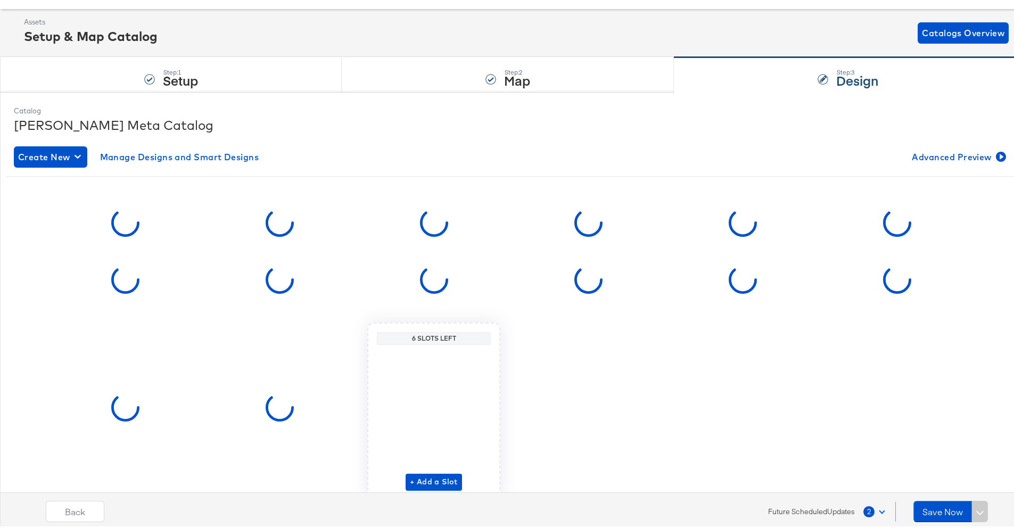
scroll to position [94, 0]
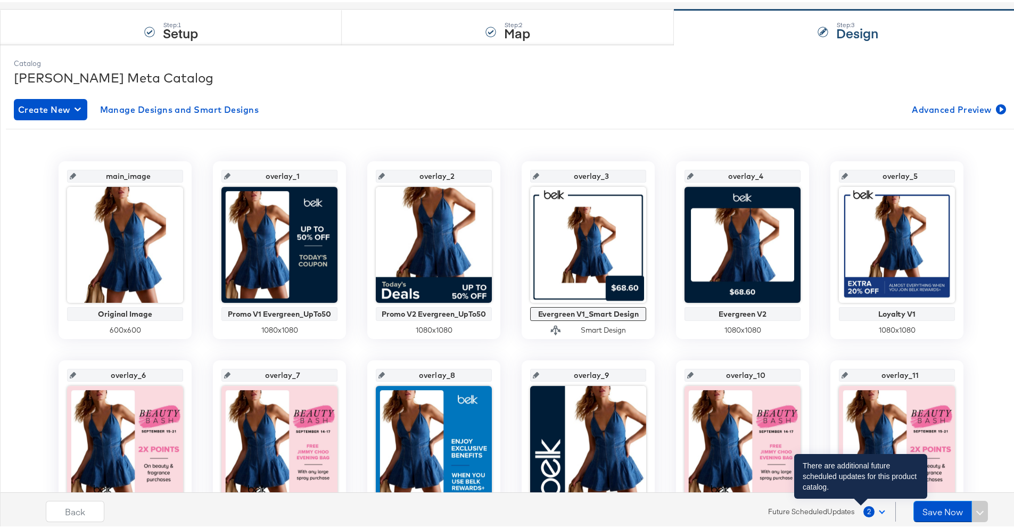
click at [864, 506] on span "2" at bounding box center [869, 509] width 11 height 11
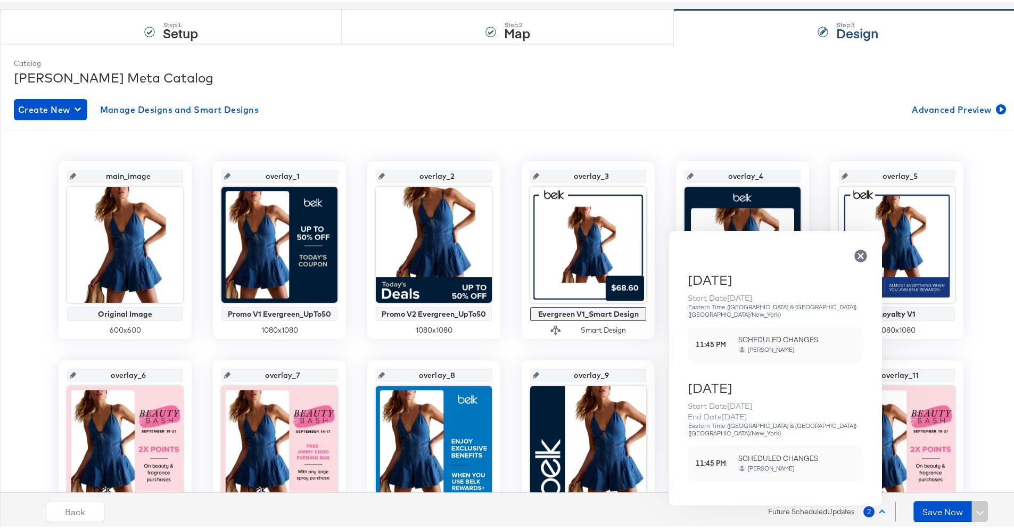
click at [670, 135] on div "main_image Original Image 600 x 600 overlay_1 Promo V1 Evergreen_UpTo50 1080 x …" at bounding box center [511, 443] width 995 height 616
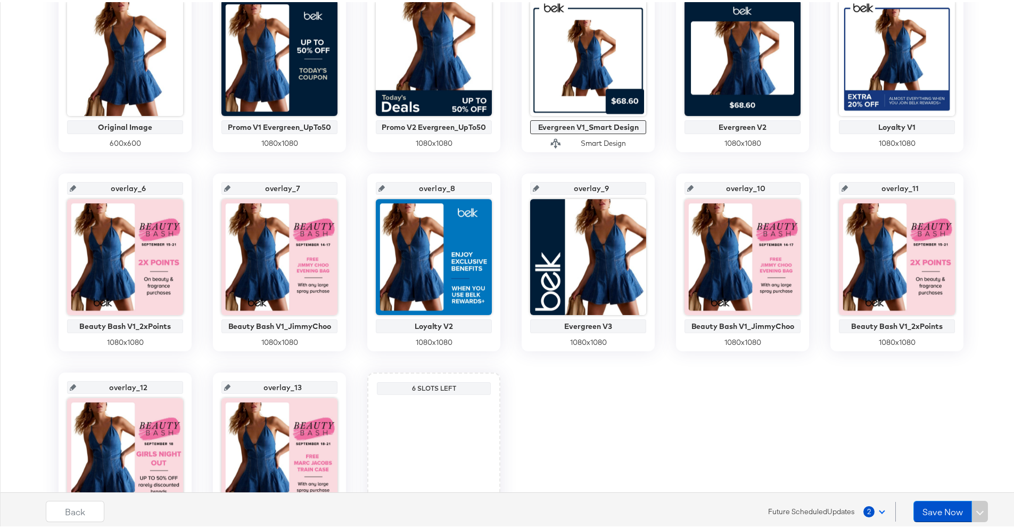
scroll to position [335, 0]
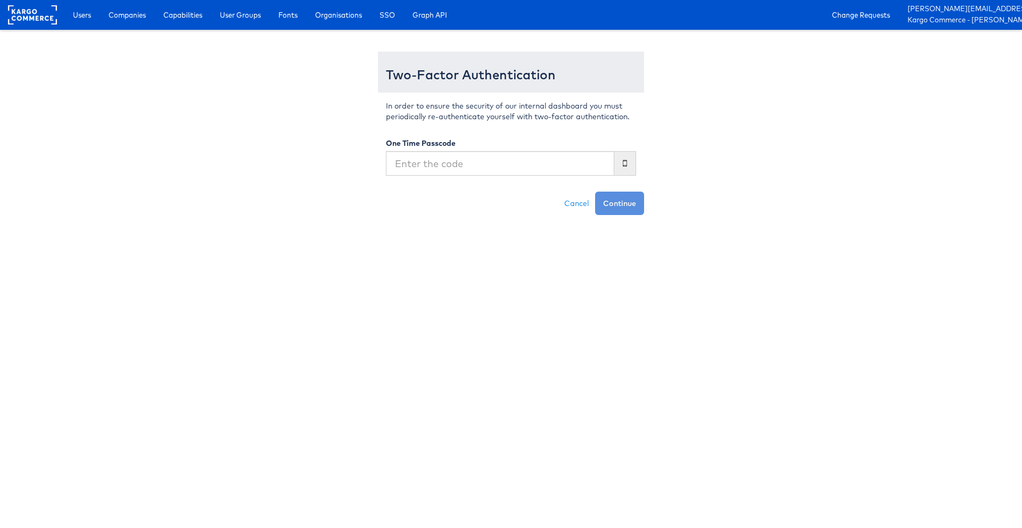
click at [575, 160] on input "text" at bounding box center [500, 163] width 228 height 24
type input "231031"
click at [595, 192] on button "Continue" at bounding box center [619, 203] width 49 height 23
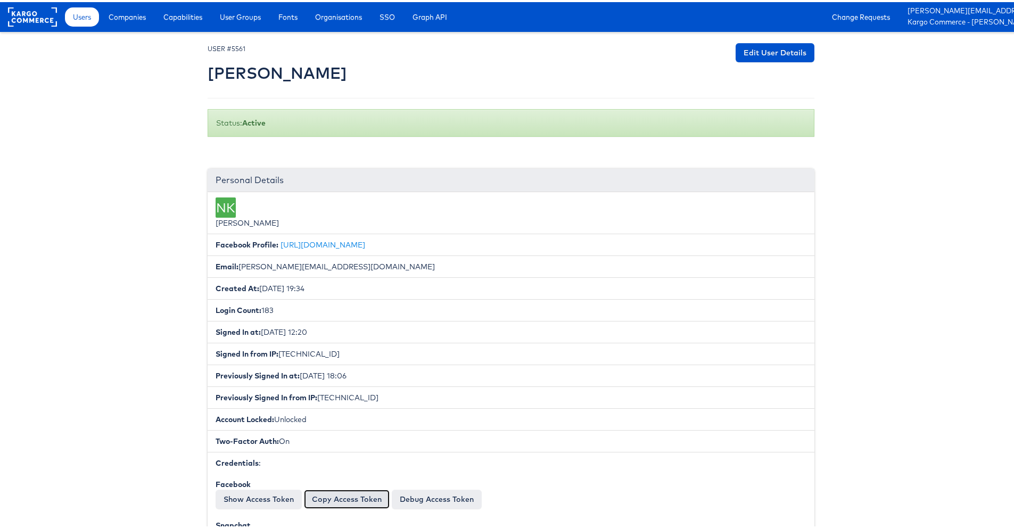
click at [325, 499] on button "Copy Access Token" at bounding box center [347, 497] width 86 height 19
